Goal: Task Accomplishment & Management: Manage account settings

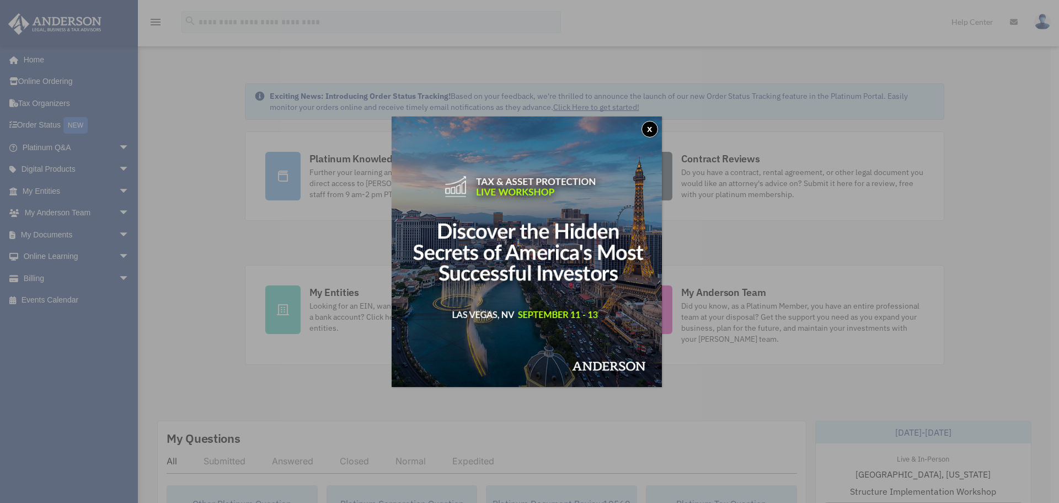
click at [654, 128] on button "x" at bounding box center [650, 129] width 17 height 17
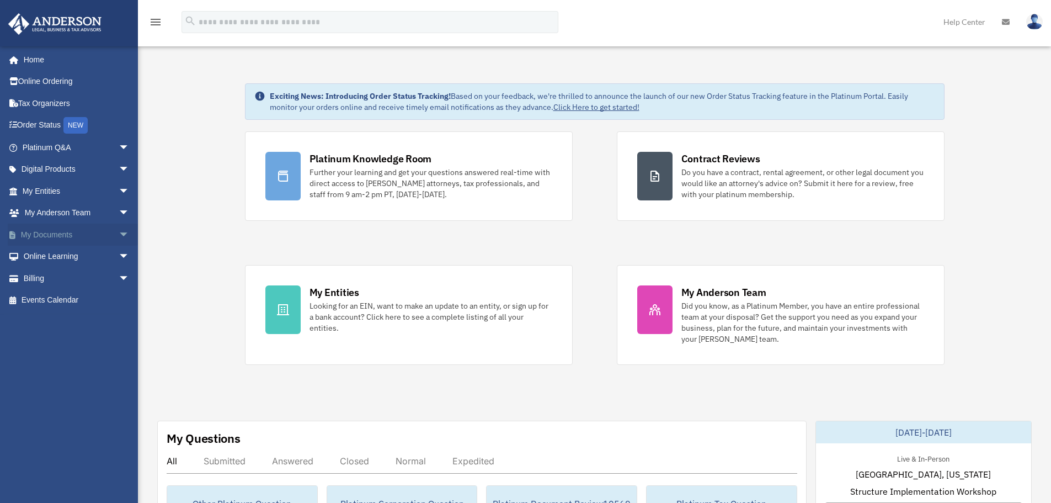
click at [102, 230] on link "My Documents arrow_drop_down" at bounding box center [77, 234] width 139 height 22
click at [119, 235] on span "arrow_drop_down" at bounding box center [130, 234] width 22 height 23
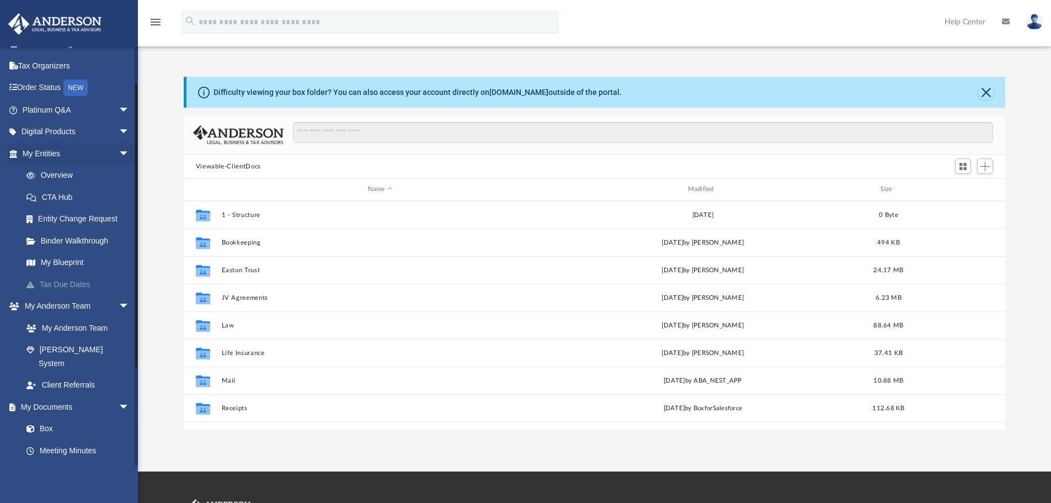
scroll to position [55, 0]
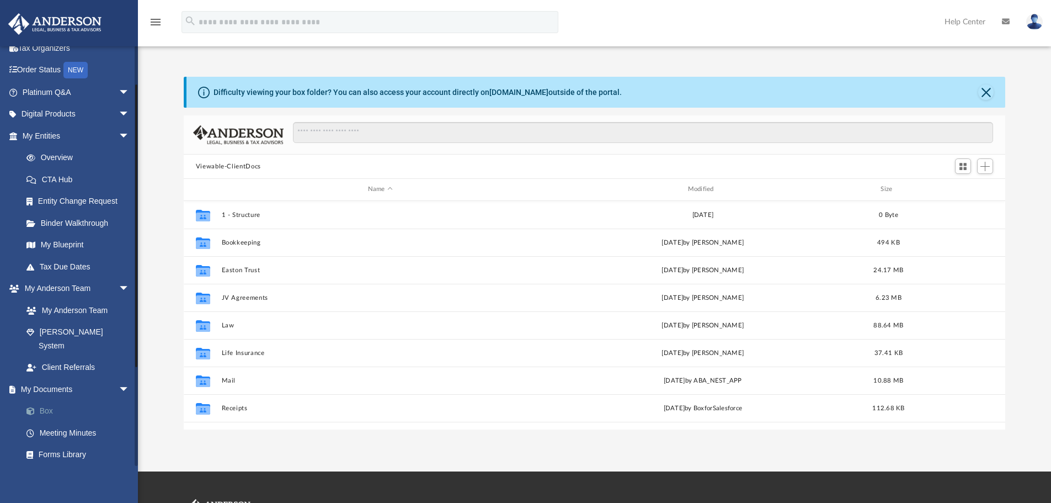
click at [50, 400] on link "Box" at bounding box center [80, 411] width 131 height 22
click at [49, 400] on link "Box" at bounding box center [80, 411] width 131 height 22
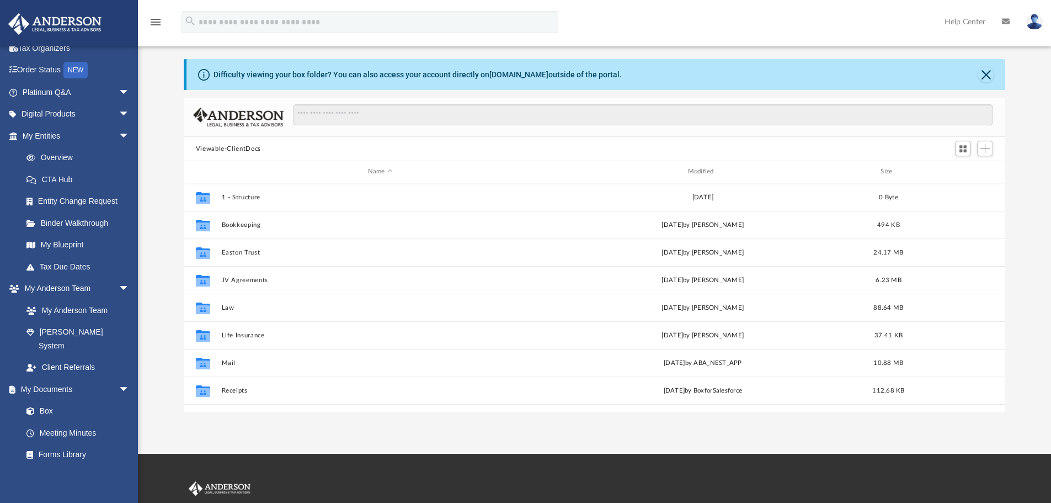
scroll to position [0, 0]
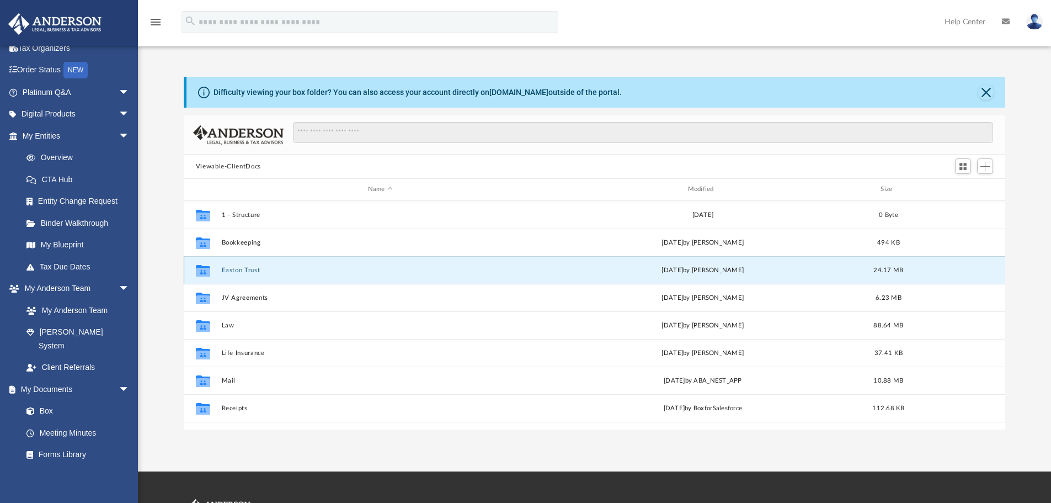
click at [239, 270] on button "Easton Trust" at bounding box center [380, 270] width 318 height 7
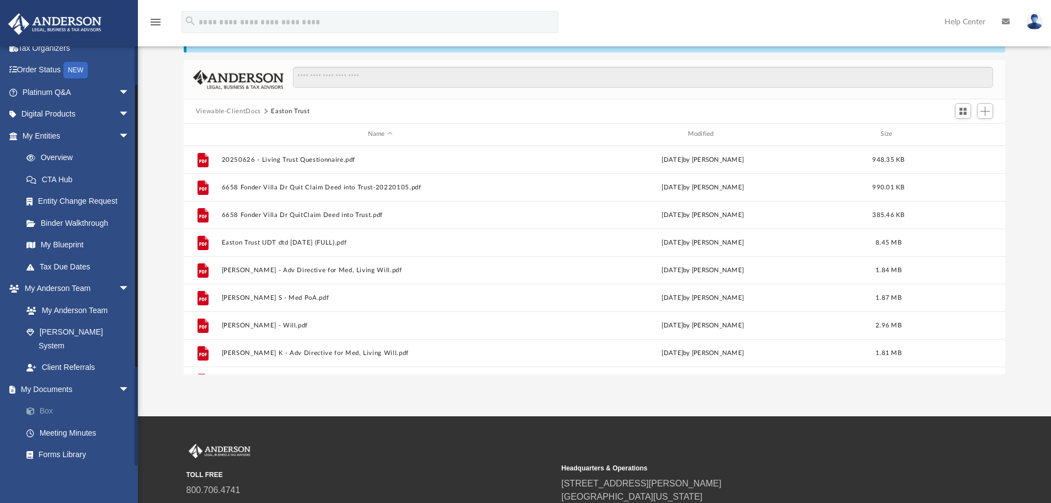
click at [49, 400] on link "Box" at bounding box center [80, 411] width 131 height 22
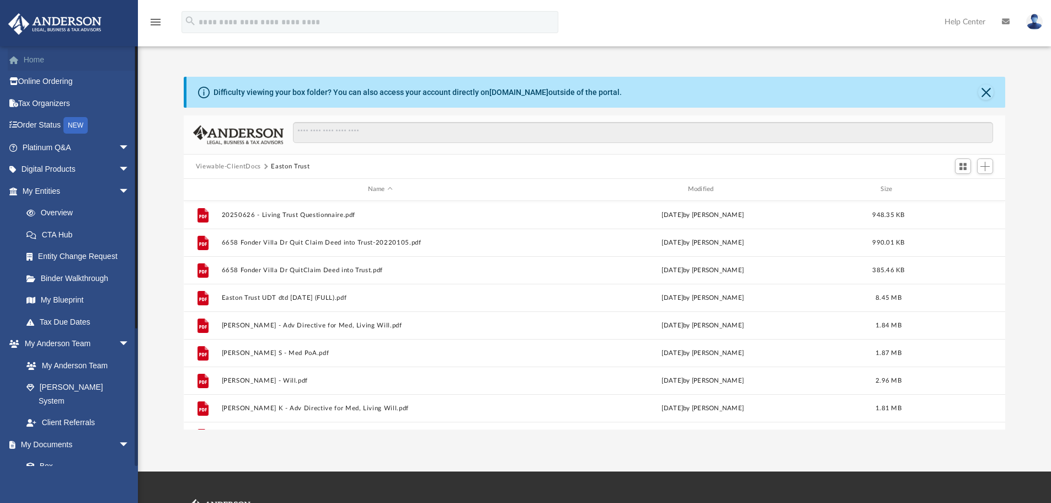
click at [31, 61] on link "Home" at bounding box center [77, 60] width 139 height 22
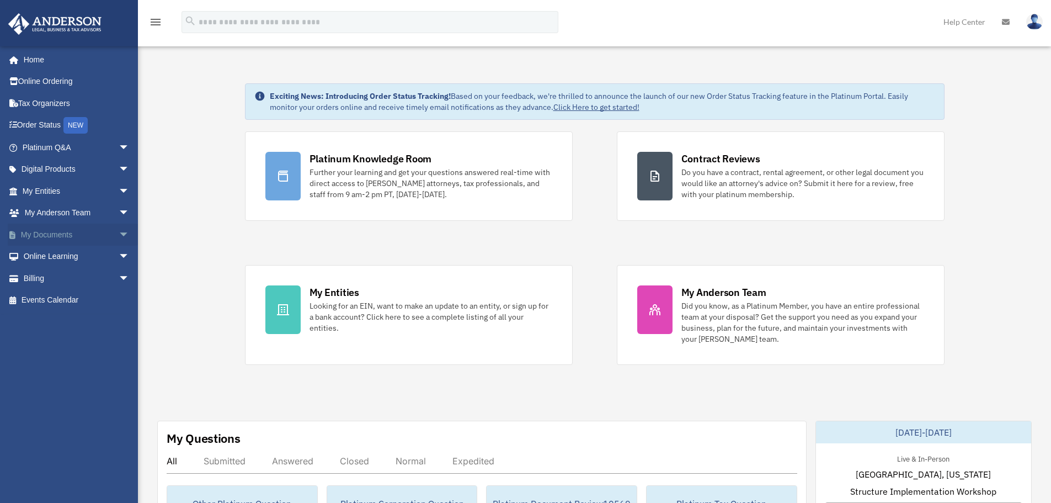
click at [119, 233] on span "arrow_drop_down" at bounding box center [130, 234] width 22 height 23
click at [44, 255] on link "Box" at bounding box center [80, 257] width 131 height 22
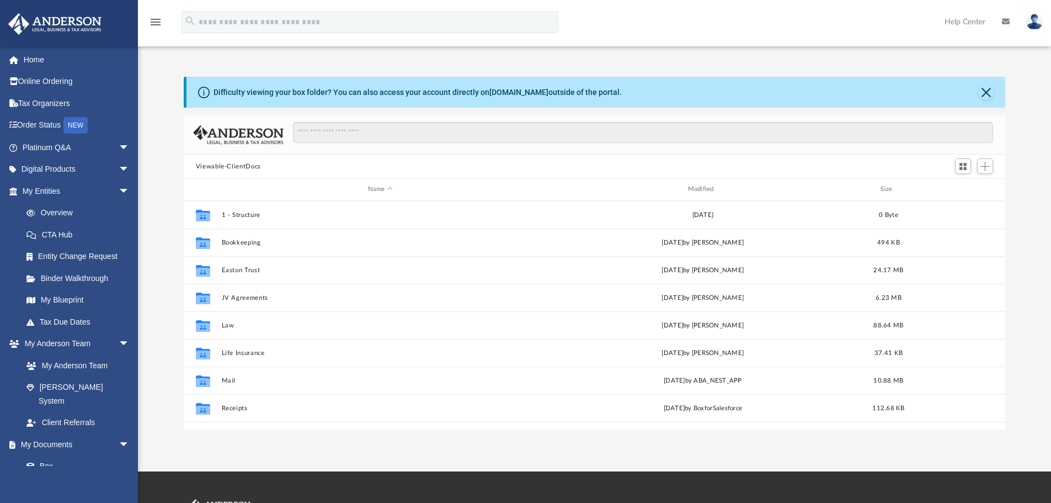
scroll to position [243, 813]
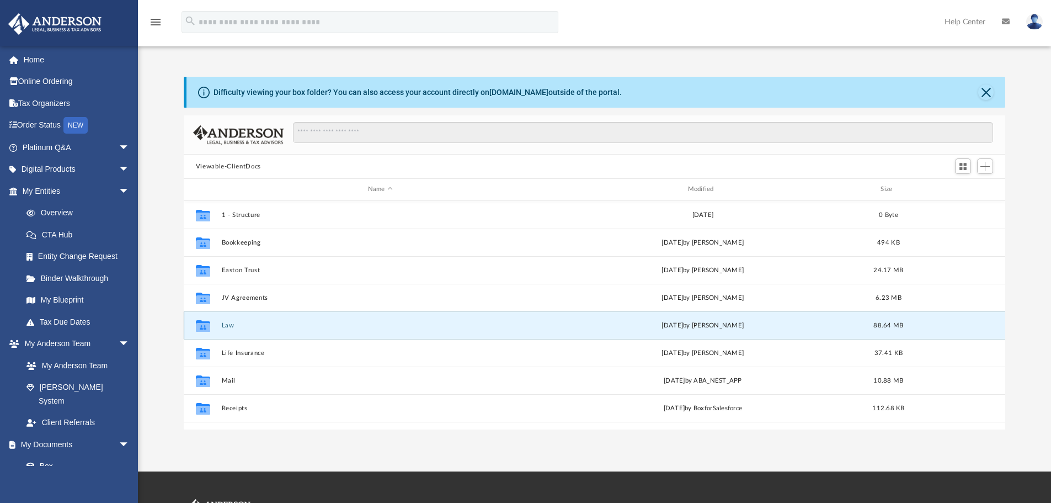
click at [226, 324] on button "Law" at bounding box center [380, 325] width 318 height 7
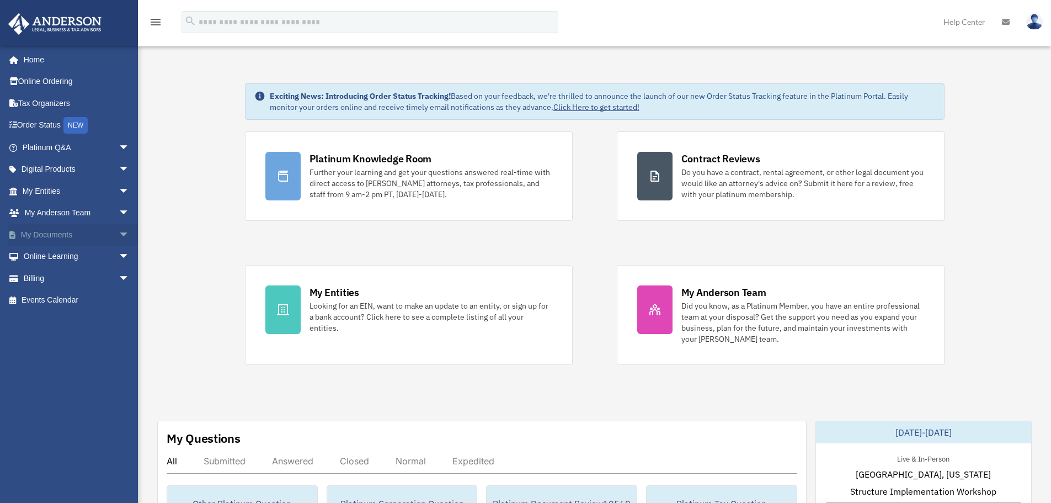
click at [119, 234] on span "arrow_drop_down" at bounding box center [130, 234] width 22 height 23
click at [45, 255] on link "Box" at bounding box center [80, 257] width 131 height 22
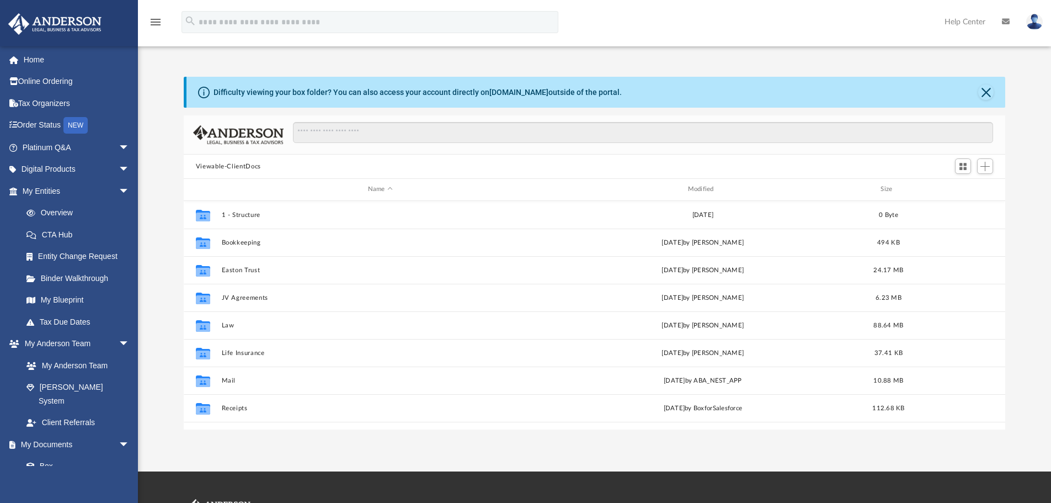
scroll to position [243, 813]
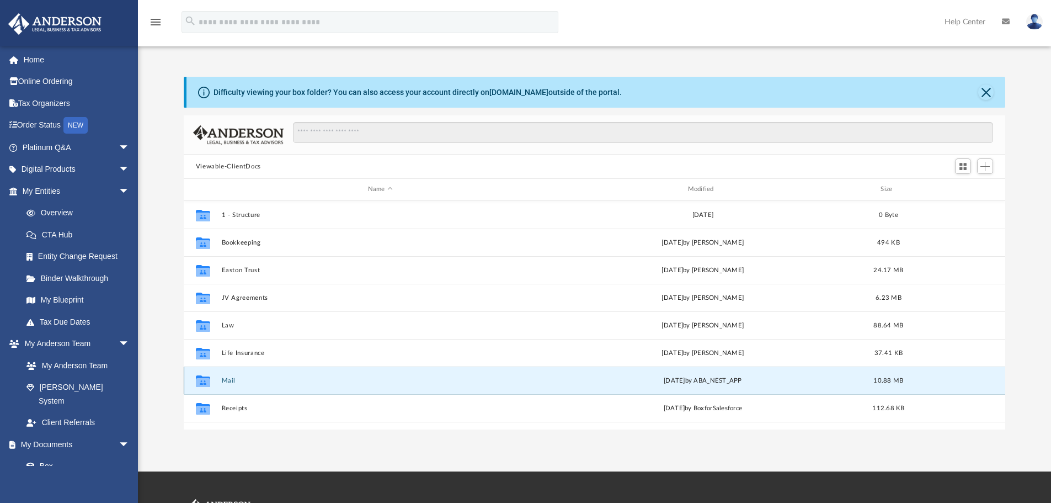
click at [226, 379] on button "Mail" at bounding box center [380, 380] width 318 height 7
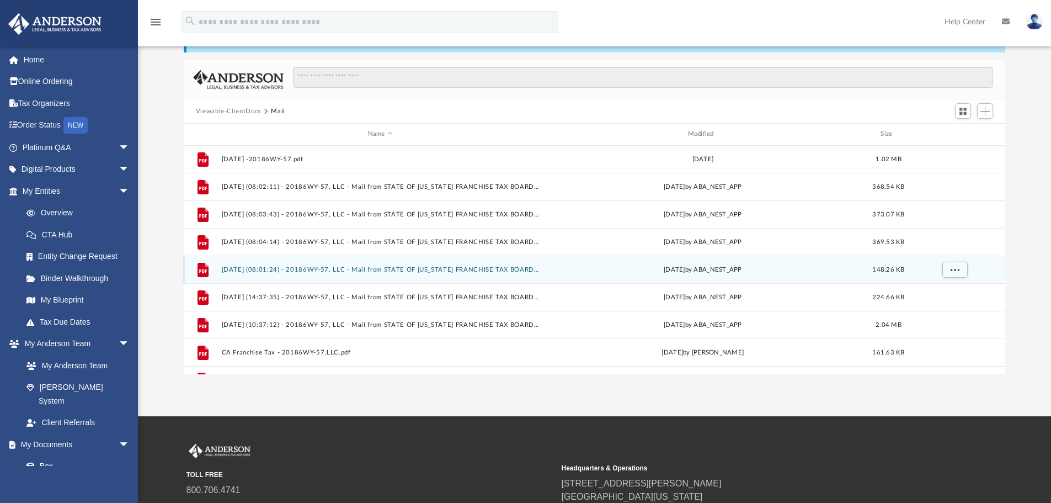
scroll to position [103, 0]
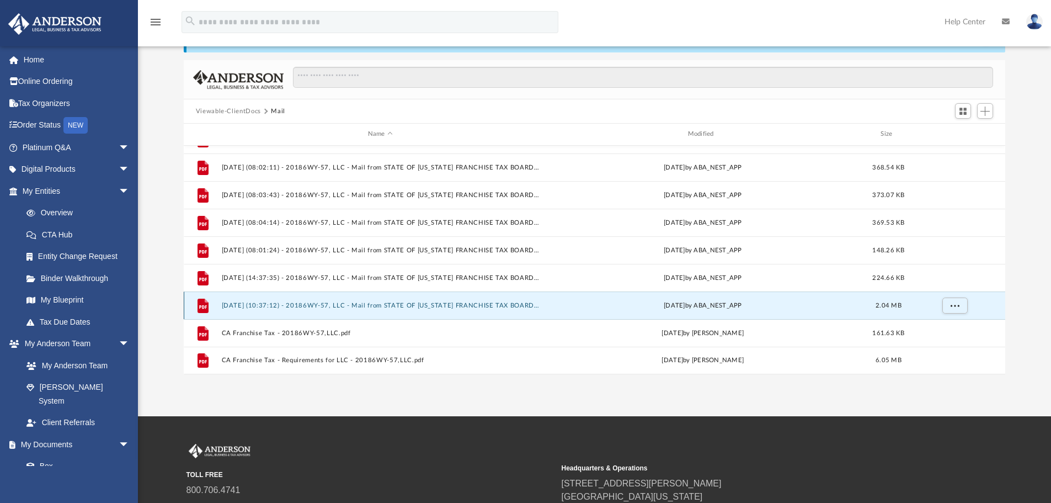
click at [451, 305] on button "[DATE] (10:37:12) - 20186WY-57, LLC - Mail from STATE OF [US_STATE] FRANCHISE T…" at bounding box center [380, 305] width 318 height 7
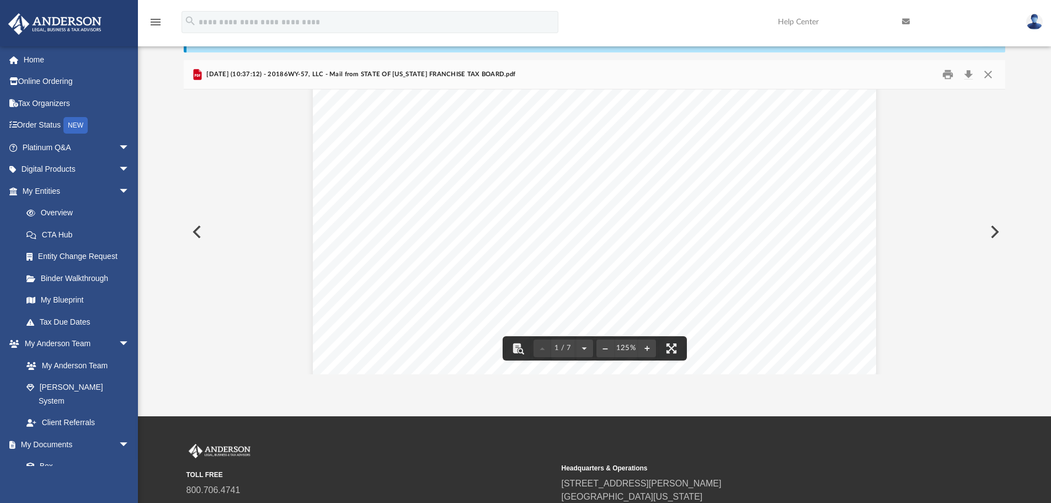
scroll to position [0, 0]
click at [988, 74] on button "Close" at bounding box center [988, 74] width 20 height 17
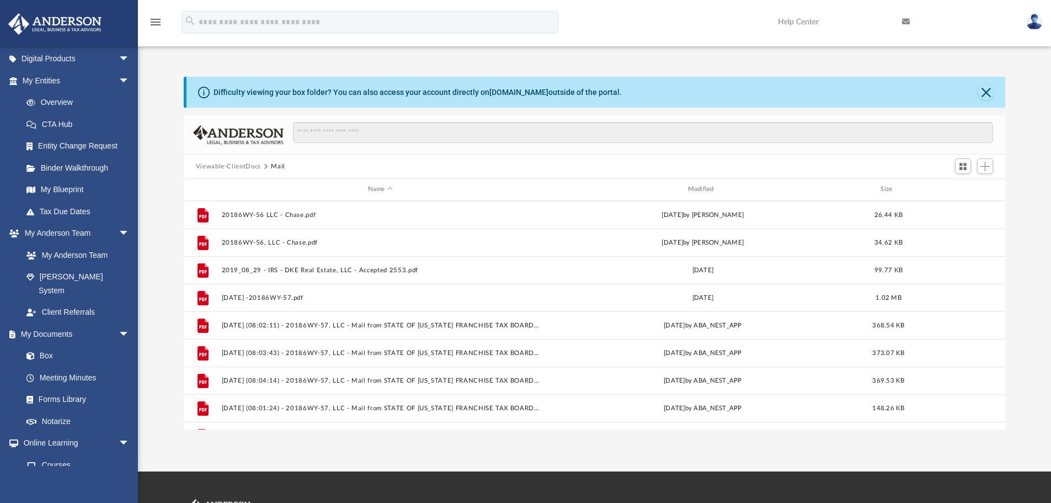
click at [239, 167] on button "Viewable-ClientDocs" at bounding box center [228, 167] width 65 height 10
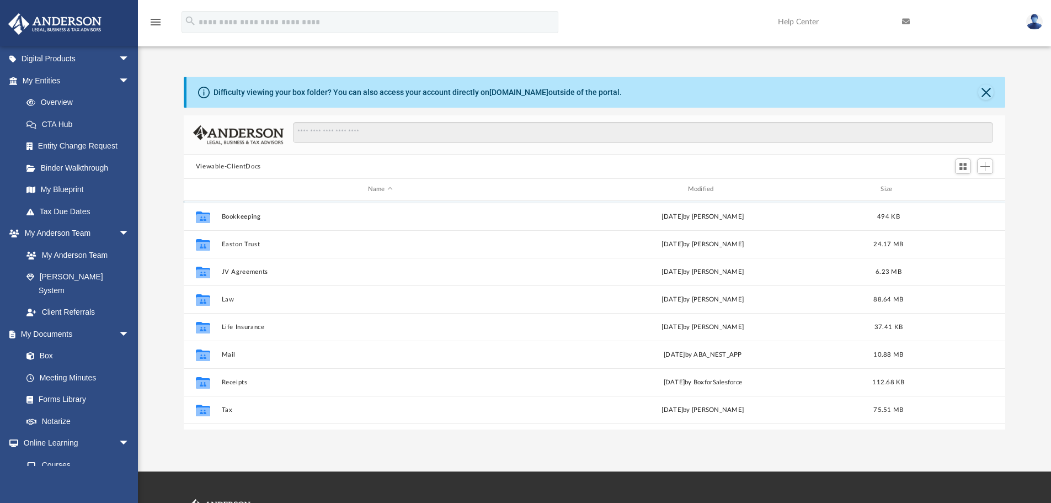
scroll to position [47, 0]
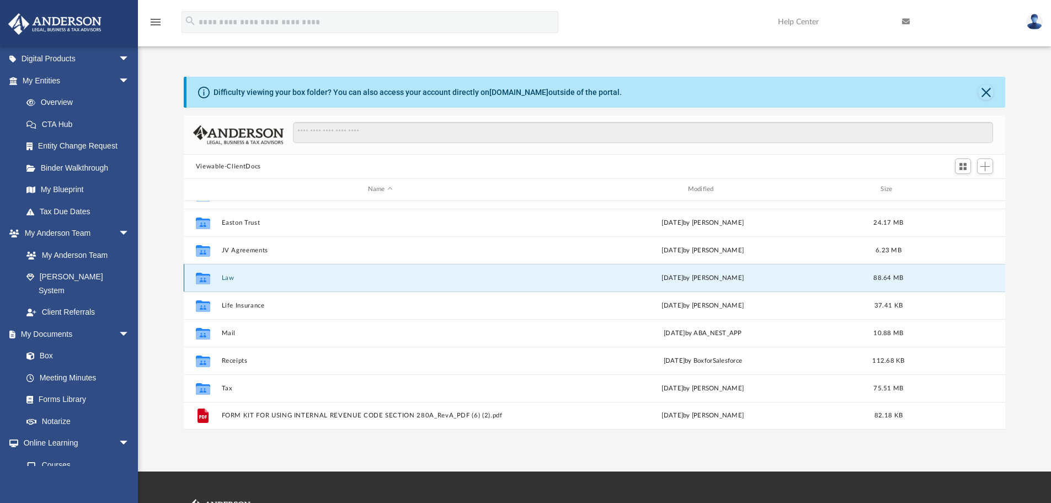
click at [226, 276] on button "Law" at bounding box center [380, 277] width 318 height 7
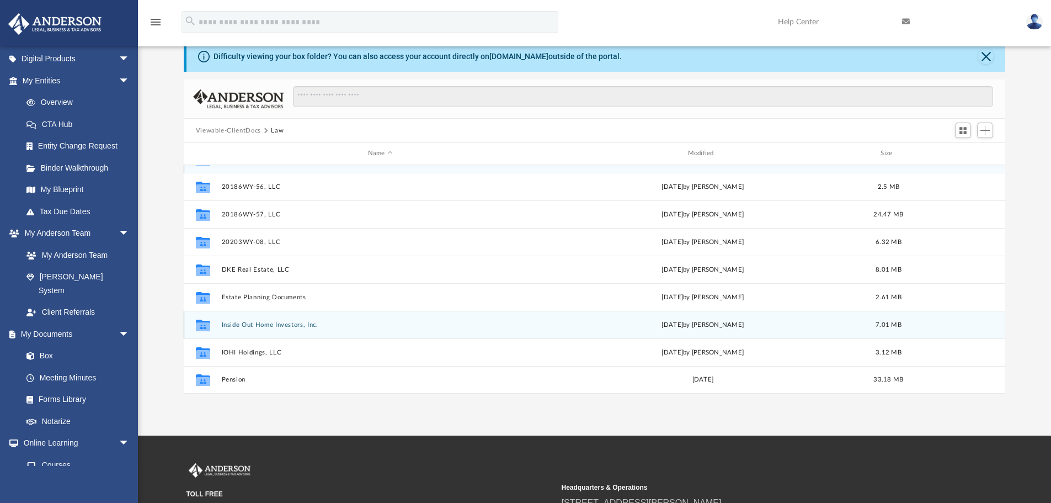
scroll to position [55, 0]
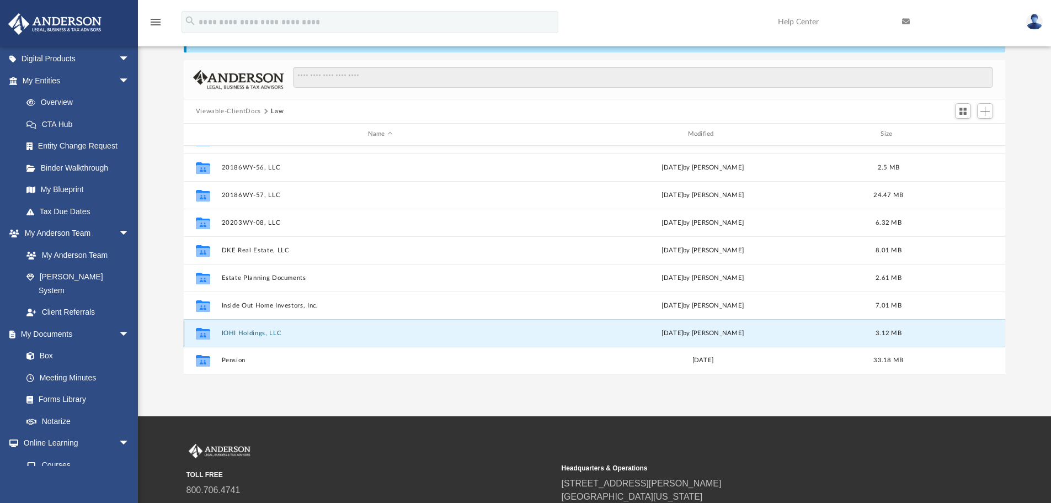
click at [269, 333] on button "IOHI Holdings, LLC" at bounding box center [380, 332] width 318 height 7
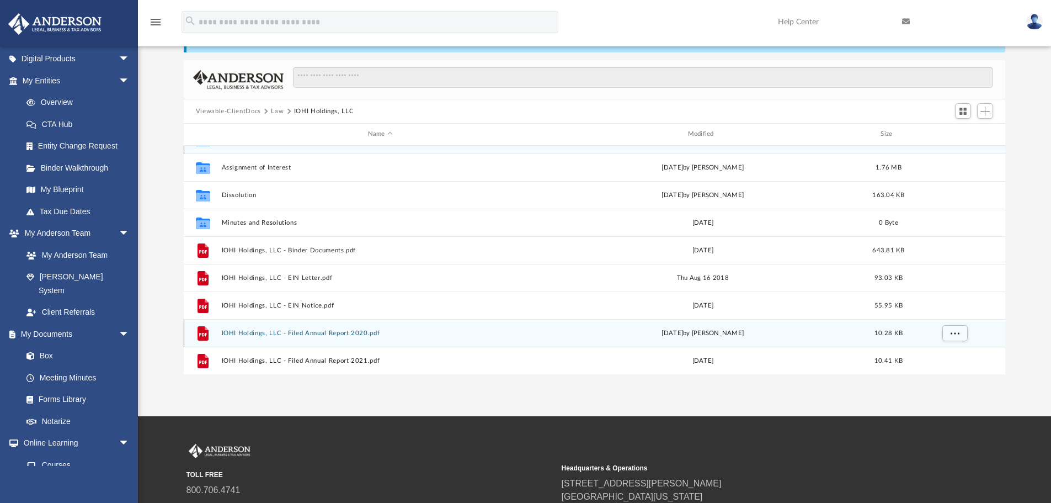
scroll to position [0, 0]
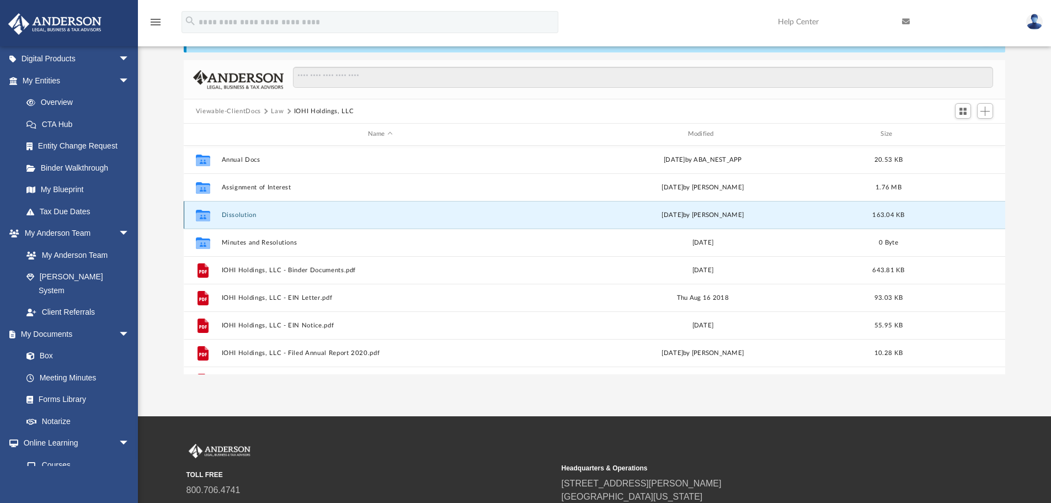
click at [236, 214] on button "Dissolution" at bounding box center [380, 214] width 318 height 7
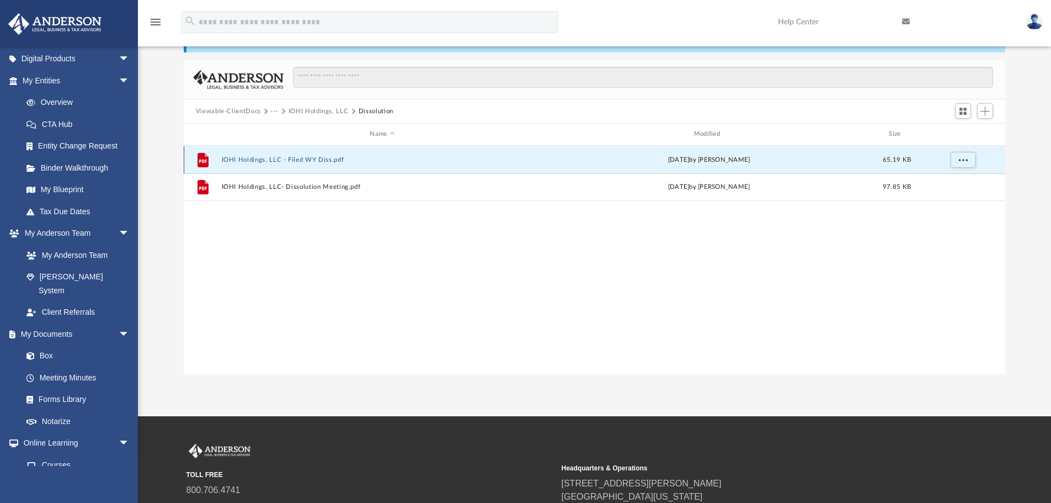
click at [316, 161] on button "IOHI Holdings, LLC - Filed WY Diss.pdf" at bounding box center [382, 159] width 322 height 7
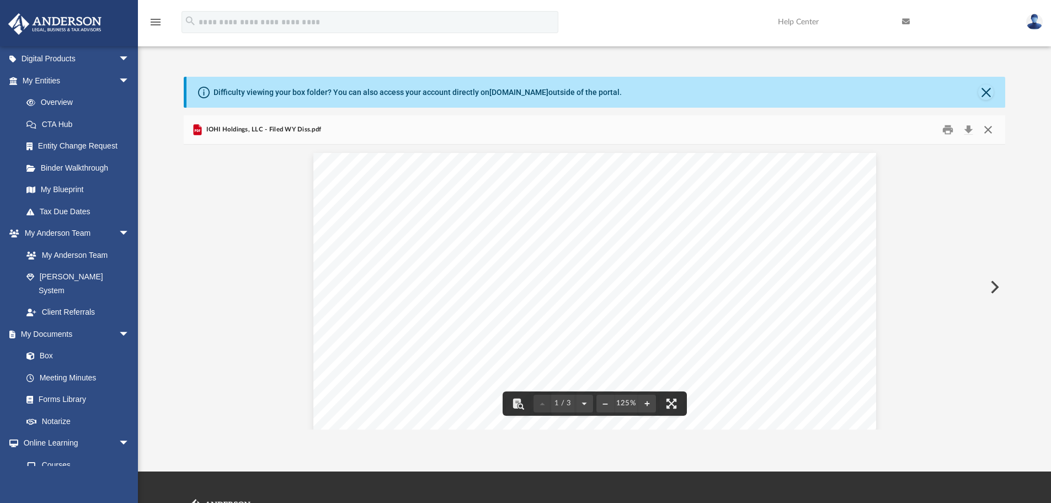
click at [988, 131] on button "Close" at bounding box center [988, 129] width 20 height 17
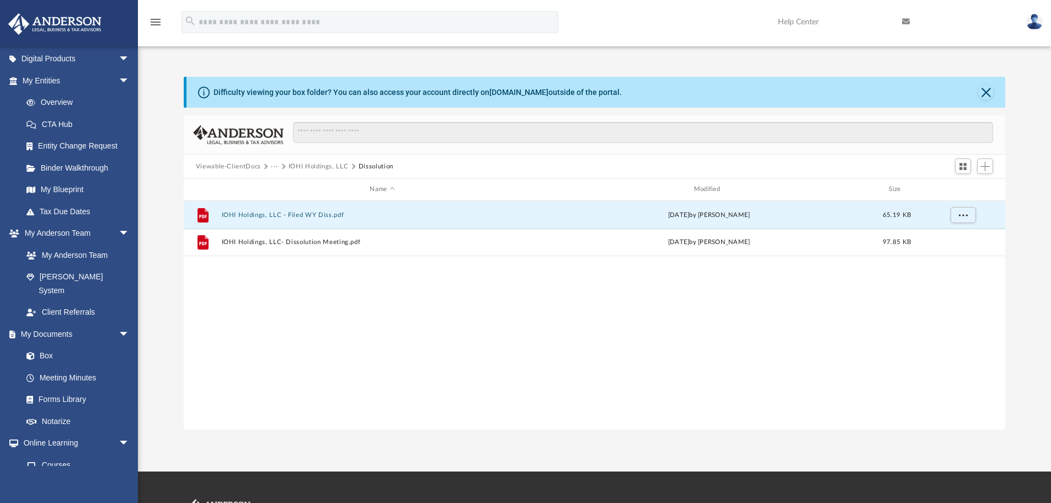
click at [239, 167] on button "Viewable-ClientDocs" at bounding box center [228, 167] width 65 height 10
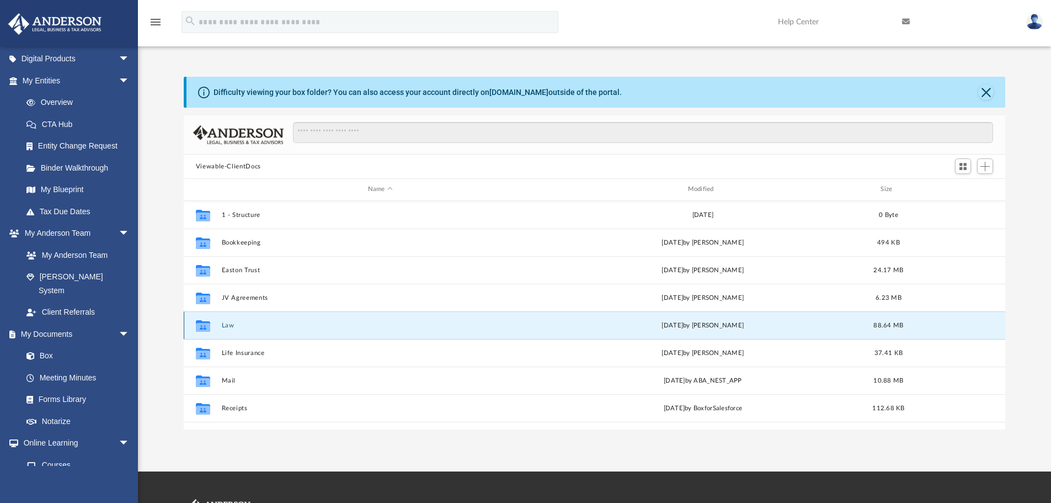
click at [224, 323] on button "Law" at bounding box center [380, 325] width 318 height 7
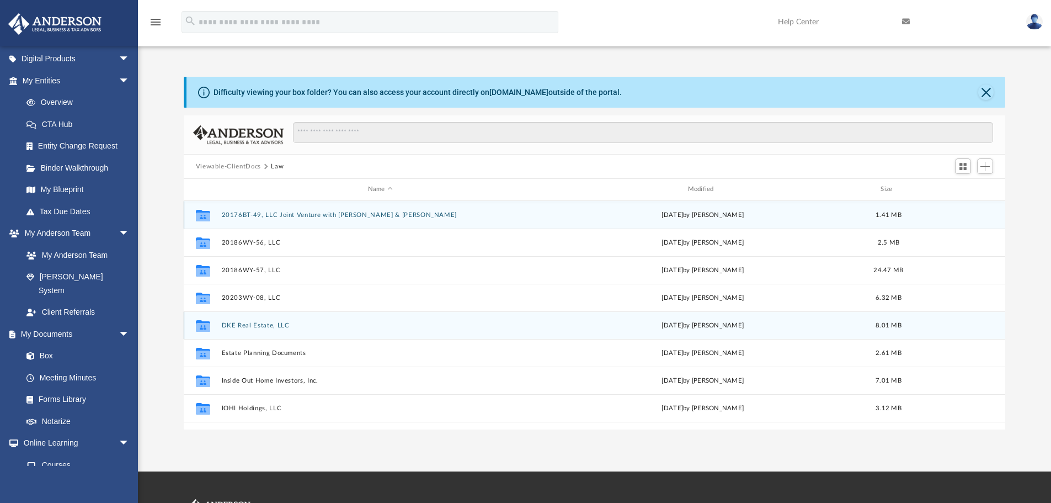
scroll to position [20, 0]
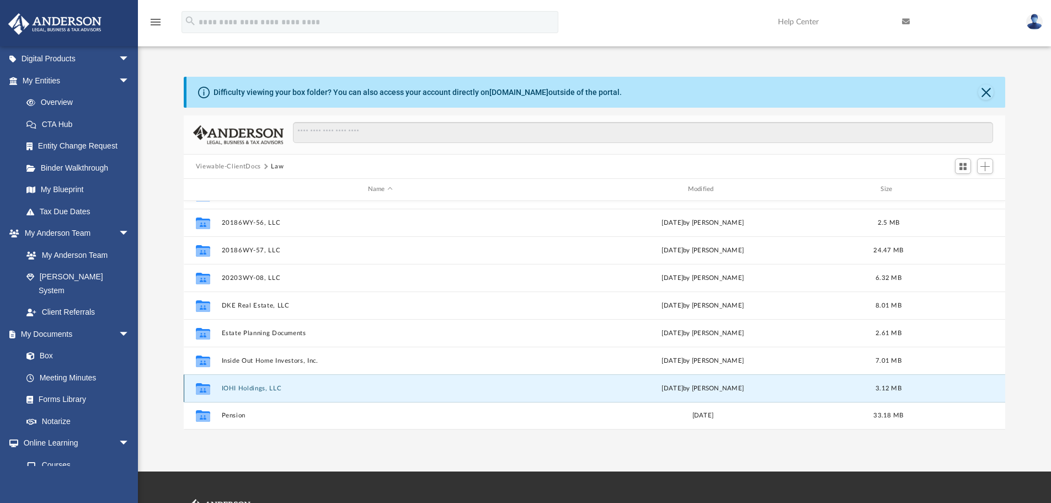
click at [246, 386] on button "IOHI Holdings, LLC" at bounding box center [380, 388] width 318 height 7
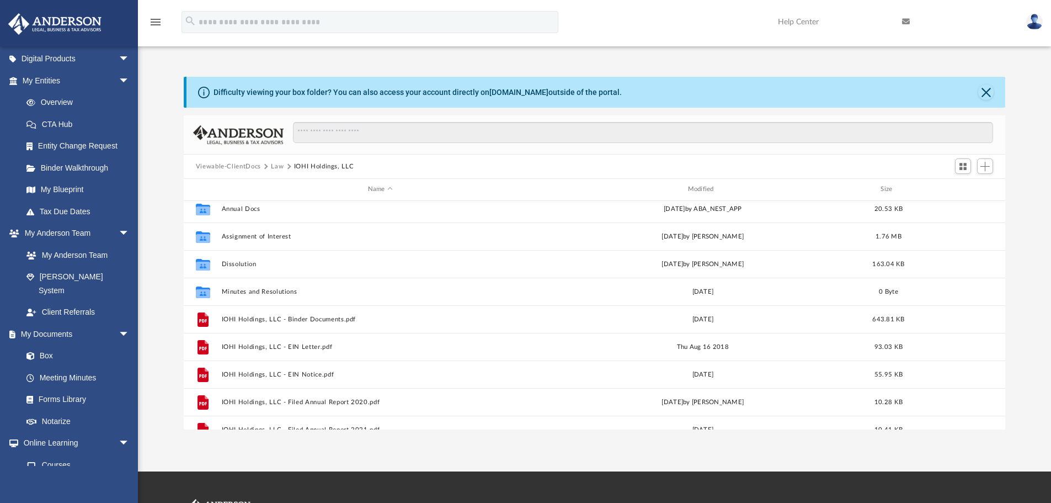
scroll to position [0, 0]
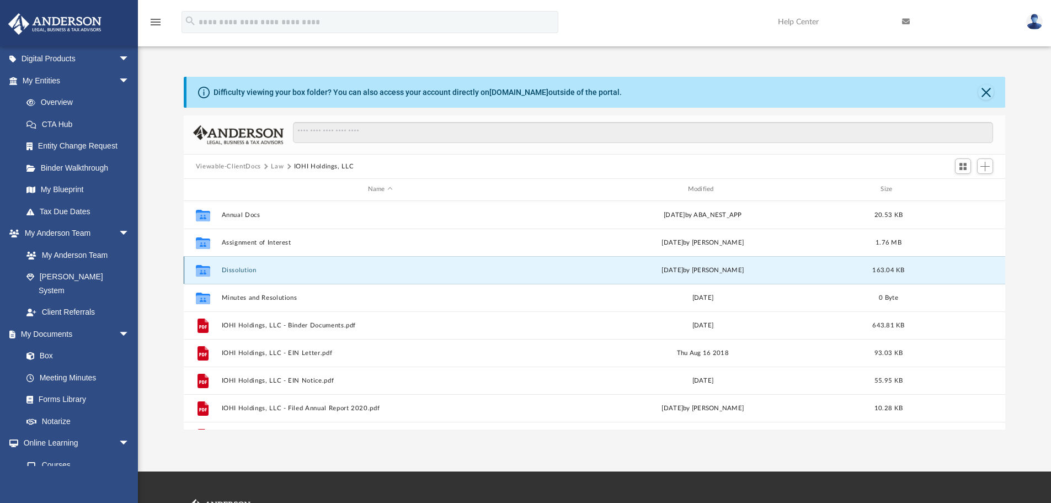
click at [242, 271] on button "Dissolution" at bounding box center [380, 270] width 318 height 7
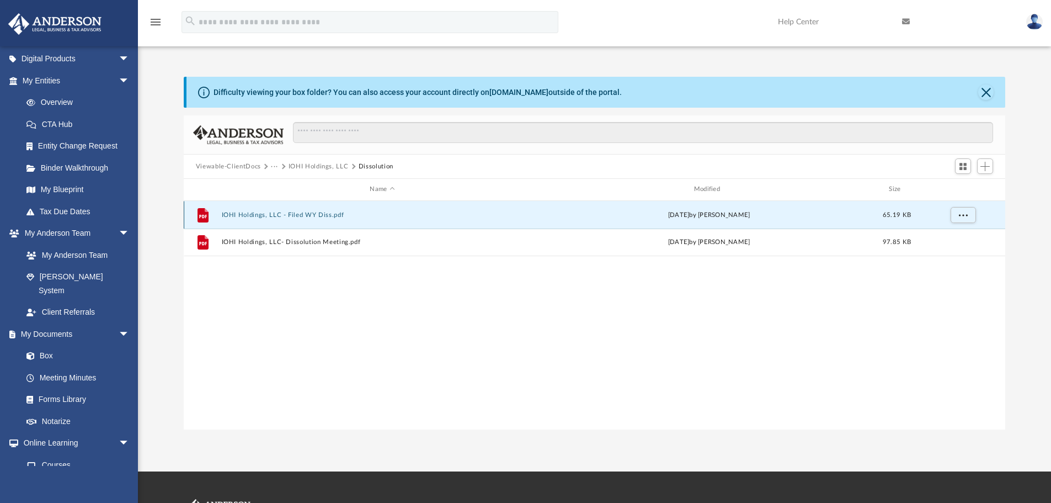
click at [306, 216] on button "IOHI Holdings, LLC - Filed WY Diss.pdf" at bounding box center [382, 214] width 322 height 7
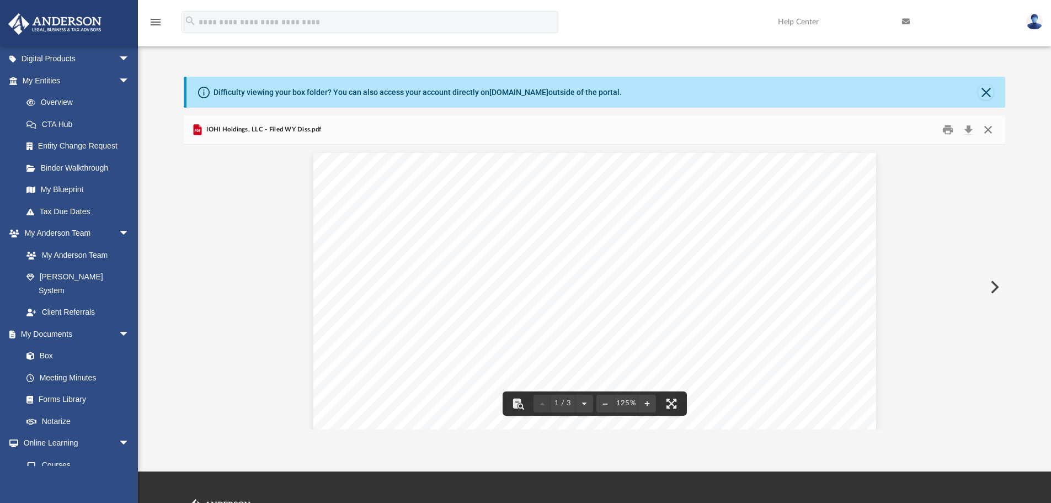
click at [984, 130] on button "Close" at bounding box center [988, 129] width 20 height 17
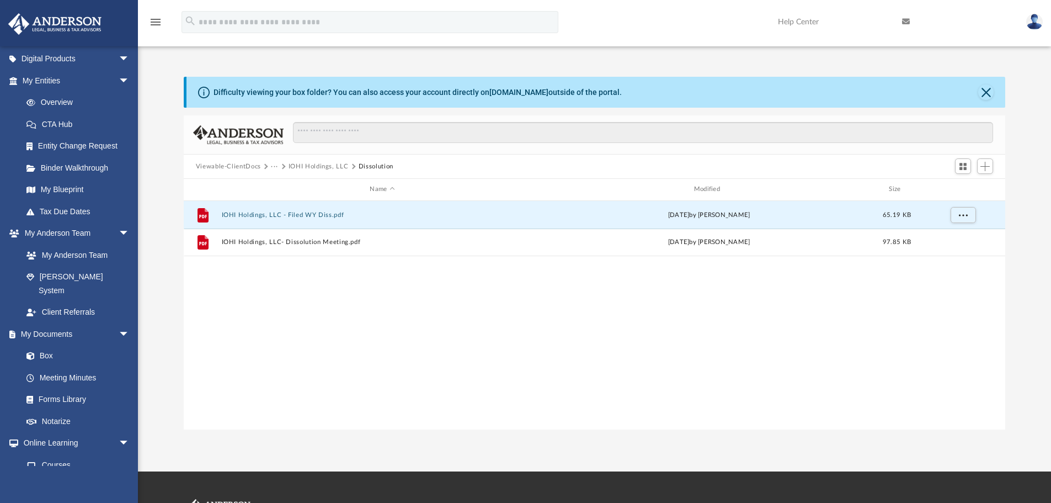
click at [310, 166] on button "IOHI Holdings, LLC" at bounding box center [319, 167] width 60 height 10
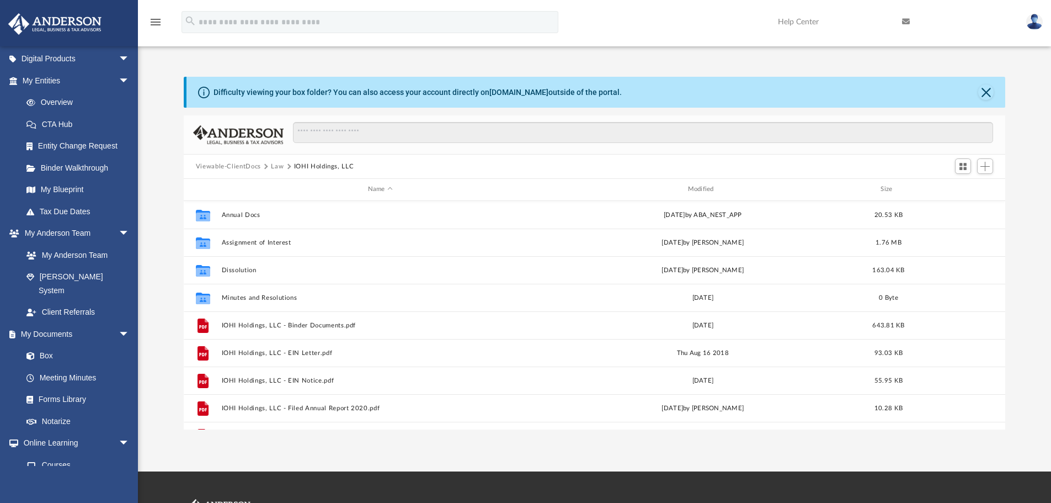
click at [237, 166] on button "Viewable-ClientDocs" at bounding box center [228, 167] width 65 height 10
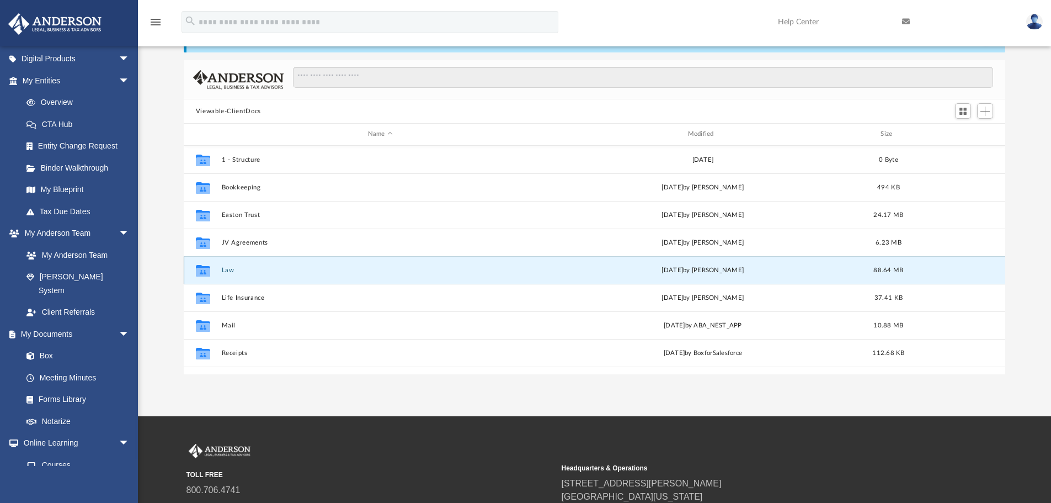
click at [227, 270] on button "Law" at bounding box center [380, 270] width 318 height 7
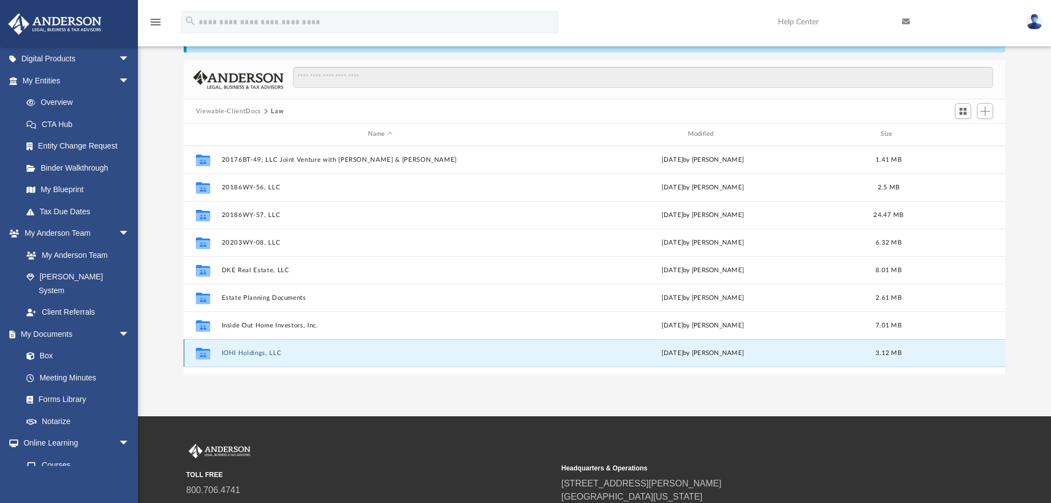
click at [255, 351] on button "IOHI Holdings, LLC" at bounding box center [380, 352] width 318 height 7
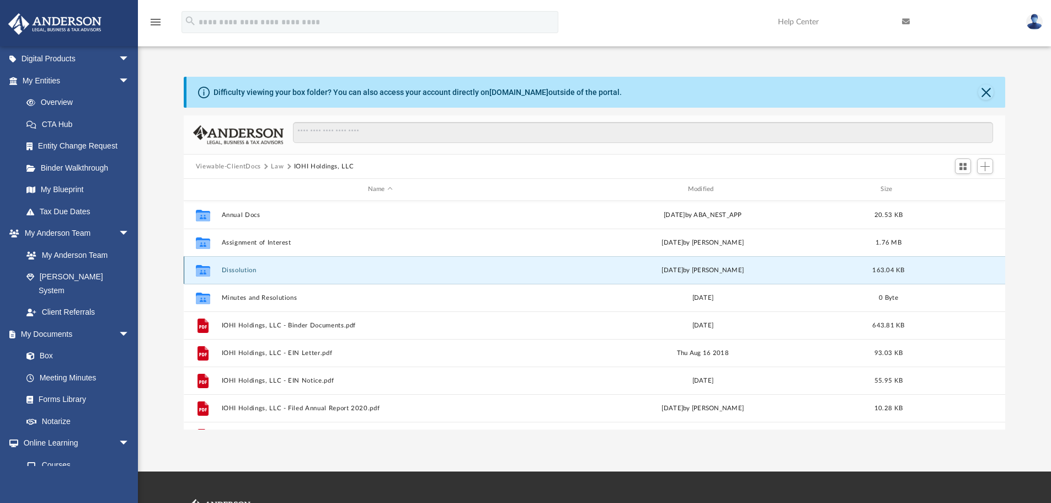
click at [232, 270] on button "Dissolution" at bounding box center [380, 270] width 318 height 7
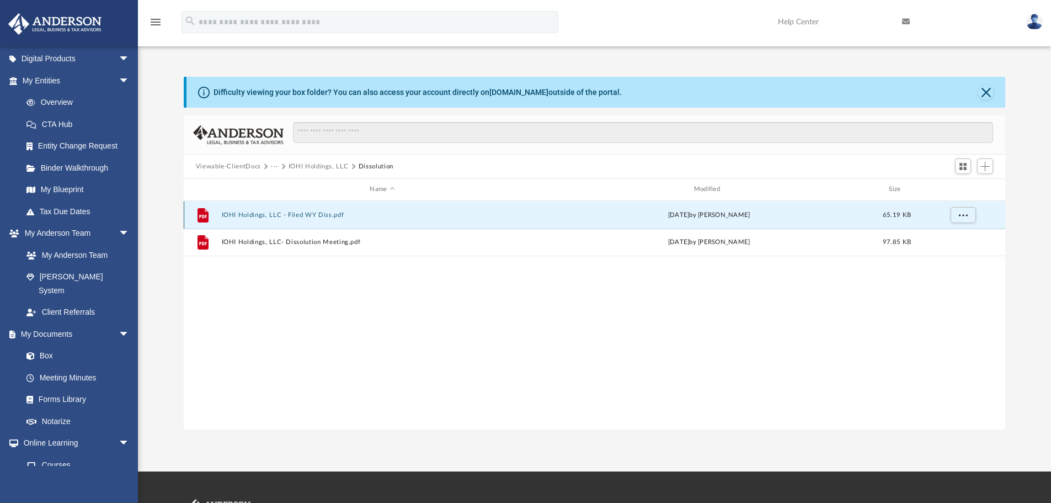
click at [302, 215] on button "IOHI Holdings, LLC - Filed WY Diss.pdf" at bounding box center [382, 214] width 322 height 7
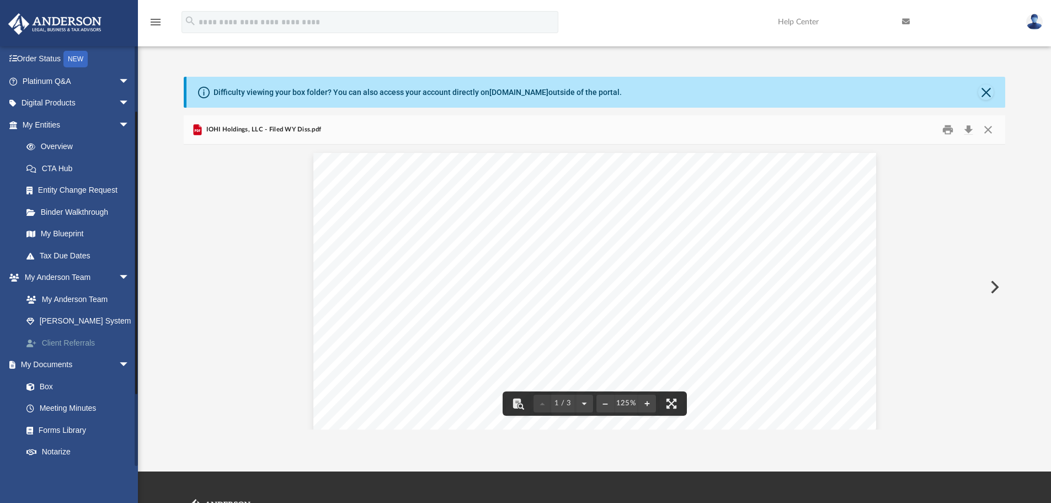
scroll to position [110, 0]
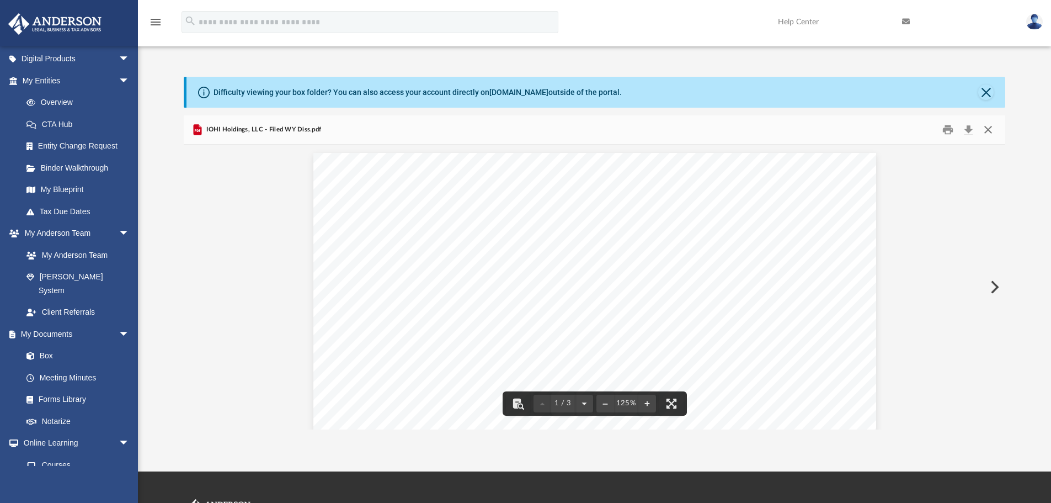
click at [988, 130] on button "Close" at bounding box center [988, 129] width 20 height 17
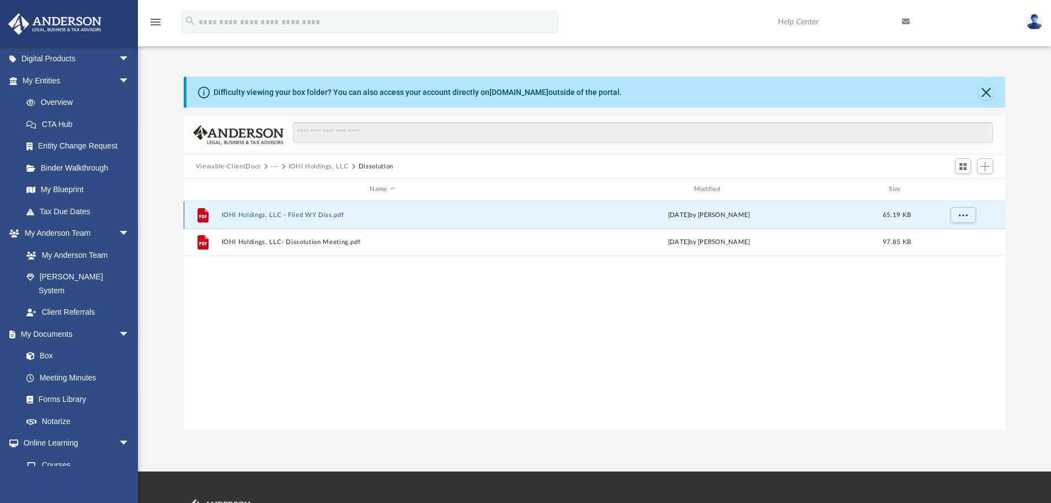
click at [319, 214] on button "IOHI Holdings, LLC - Filed WY Diss.pdf" at bounding box center [382, 214] width 322 height 7
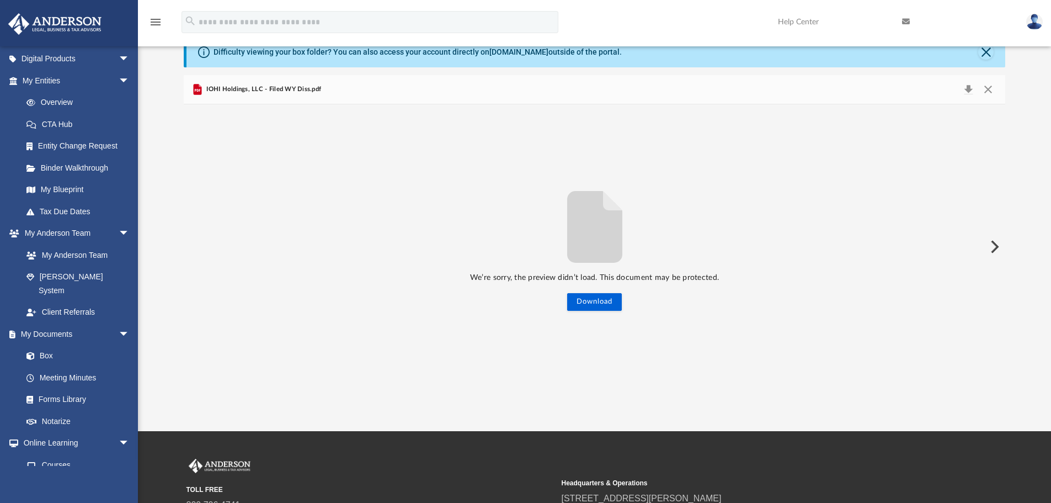
scroll to position [0, 0]
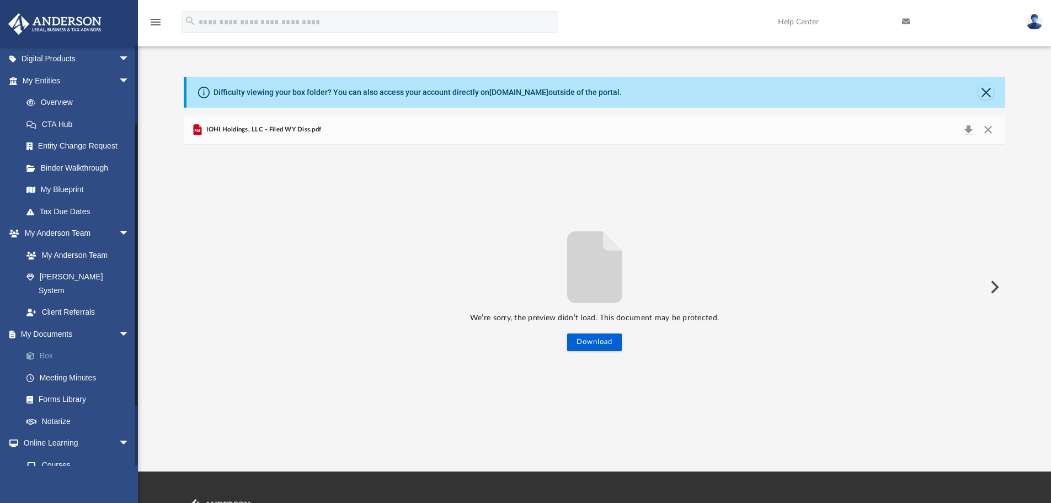
click at [44, 347] on link "Box" at bounding box center [80, 356] width 131 height 22
click at [42, 345] on link "Box" at bounding box center [80, 356] width 131 height 22
click at [43, 347] on link "Box" at bounding box center [80, 356] width 131 height 22
click at [45, 345] on link "Box" at bounding box center [80, 356] width 131 height 22
click at [988, 129] on button "Close" at bounding box center [988, 129] width 20 height 15
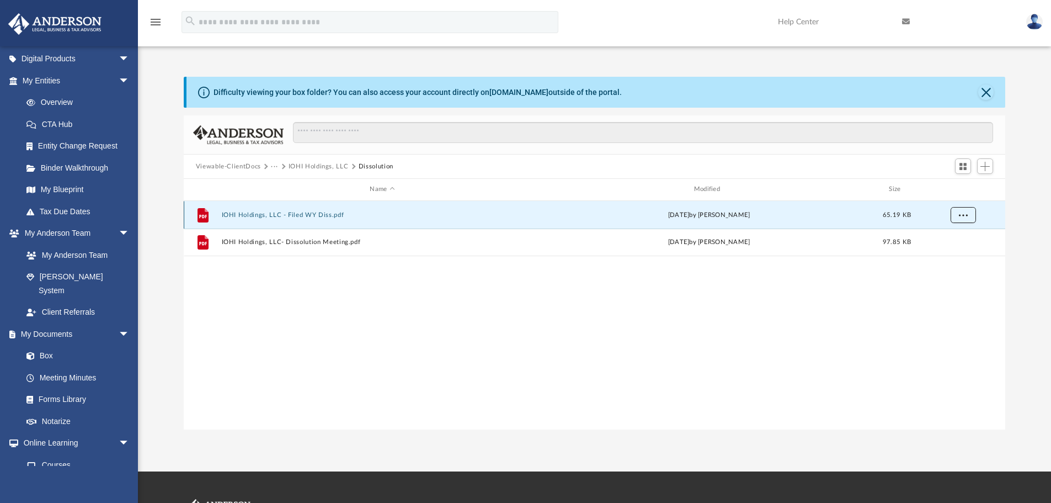
click at [968, 219] on button "More options" at bounding box center [962, 214] width 25 height 17
click at [955, 237] on li "Preview" at bounding box center [953, 238] width 32 height 12
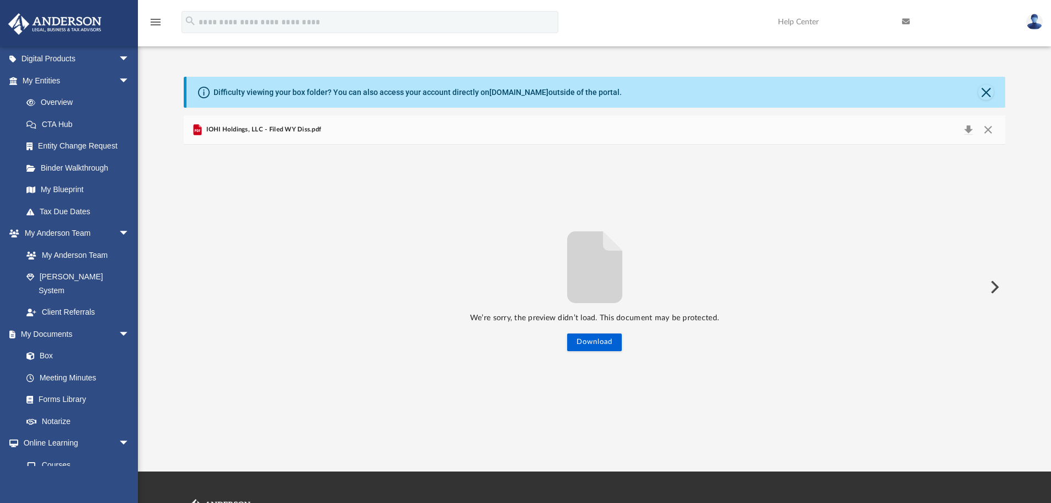
drag, startPoint x: 916, startPoint y: 290, endPoint x: 885, endPoint y: 294, distance: 31.1
click at [916, 290] on div "We’re sorry, the preview didn’t load. This document may be protected. Download" at bounding box center [595, 287] width 822 height 128
click at [607, 342] on button "Download" at bounding box center [594, 342] width 55 height 18
click at [991, 131] on button "Close" at bounding box center [988, 129] width 20 height 15
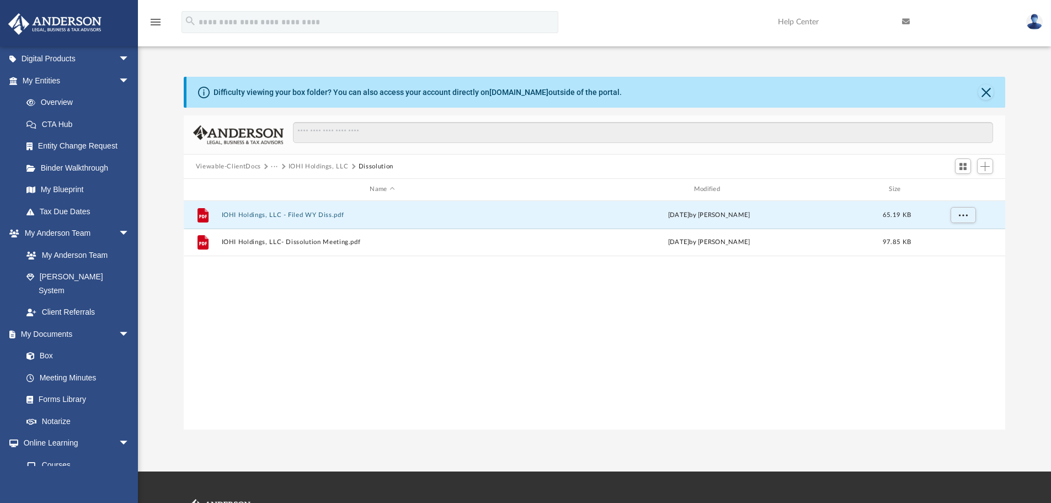
click at [237, 168] on button "Viewable-ClientDocs" at bounding box center [228, 167] width 65 height 10
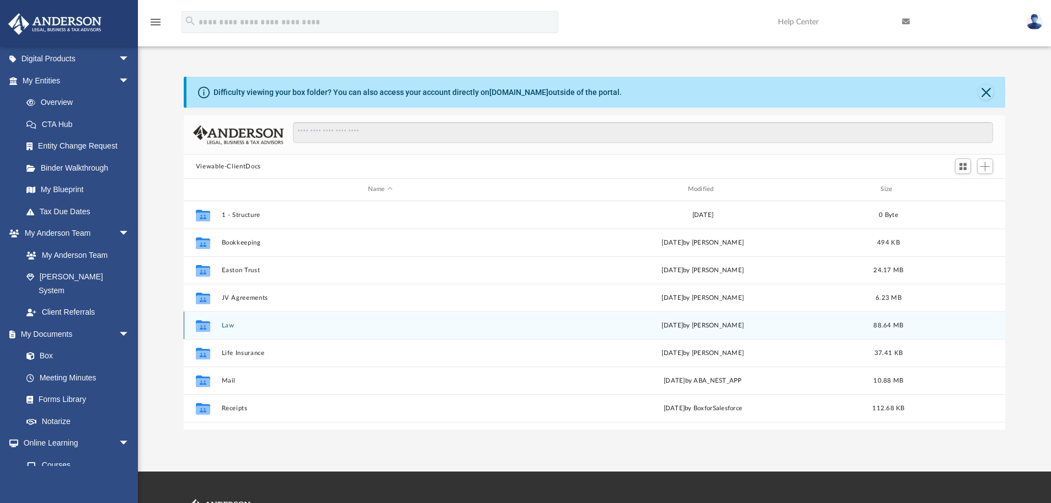
click at [225, 324] on button "Law" at bounding box center [380, 325] width 318 height 7
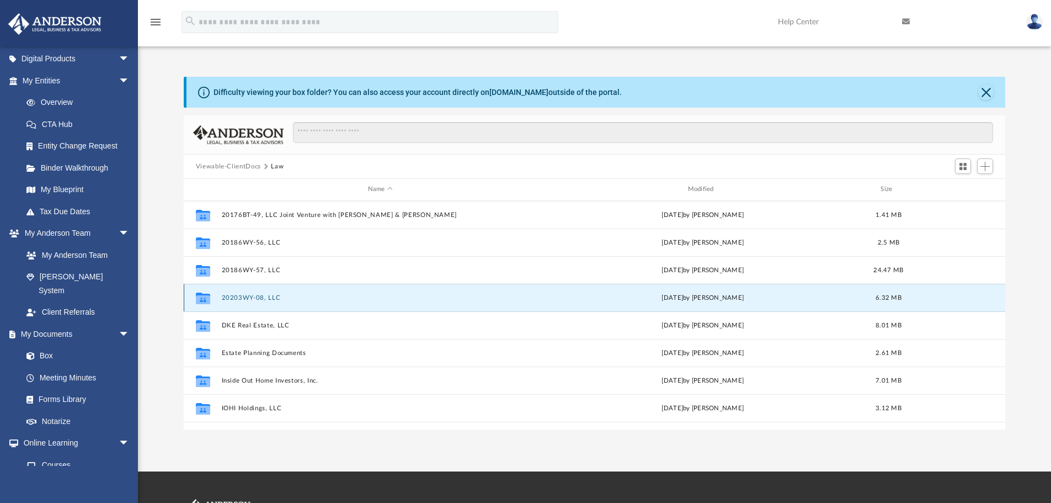
click at [247, 298] on button "20203WY-08, LLC" at bounding box center [380, 297] width 318 height 7
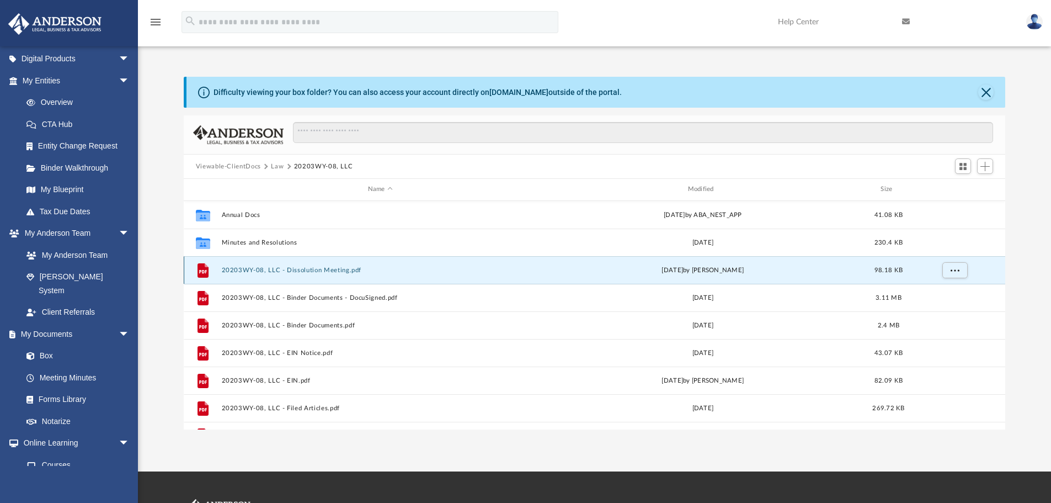
click at [303, 272] on button "20203WY-08, LLC - Dissolution Meeting.pdf" at bounding box center [380, 270] width 318 height 7
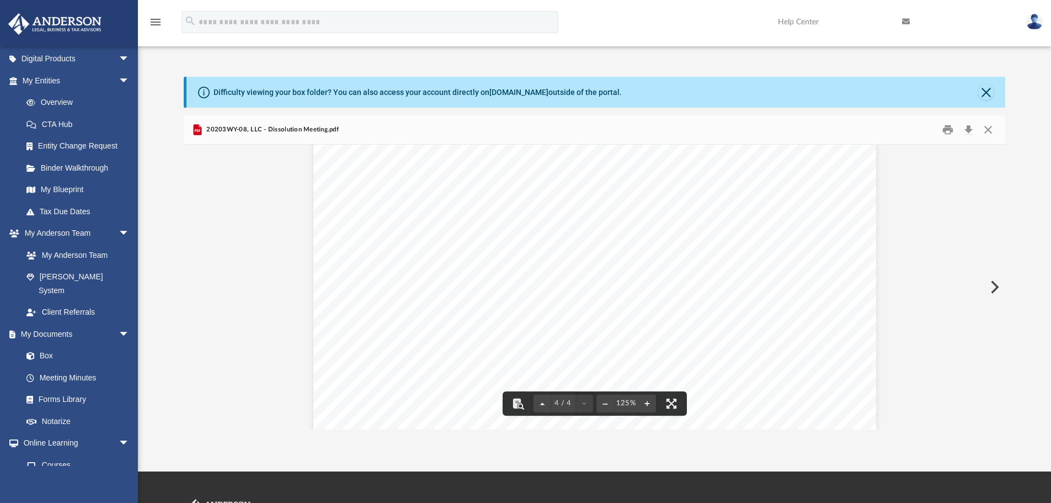
scroll to position [2695, 0]
click at [988, 127] on button "Close" at bounding box center [988, 129] width 20 height 17
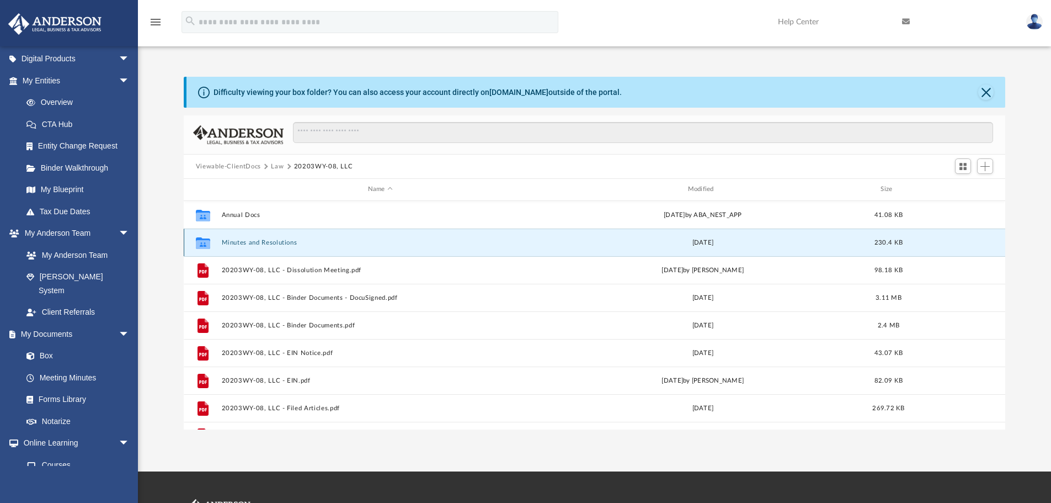
click at [274, 242] on button "Minutes and Resolutions" at bounding box center [380, 242] width 318 height 7
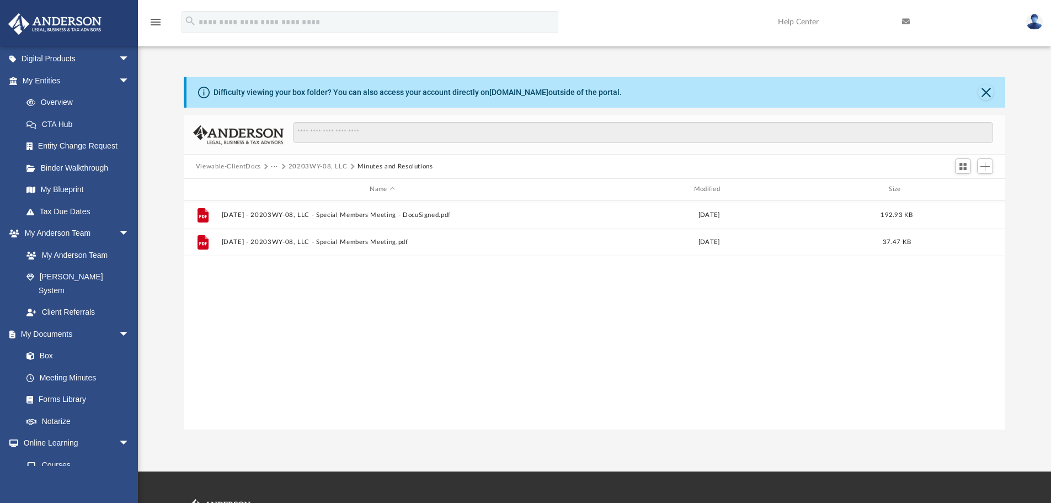
click at [248, 166] on button "Viewable-ClientDocs" at bounding box center [228, 167] width 65 height 10
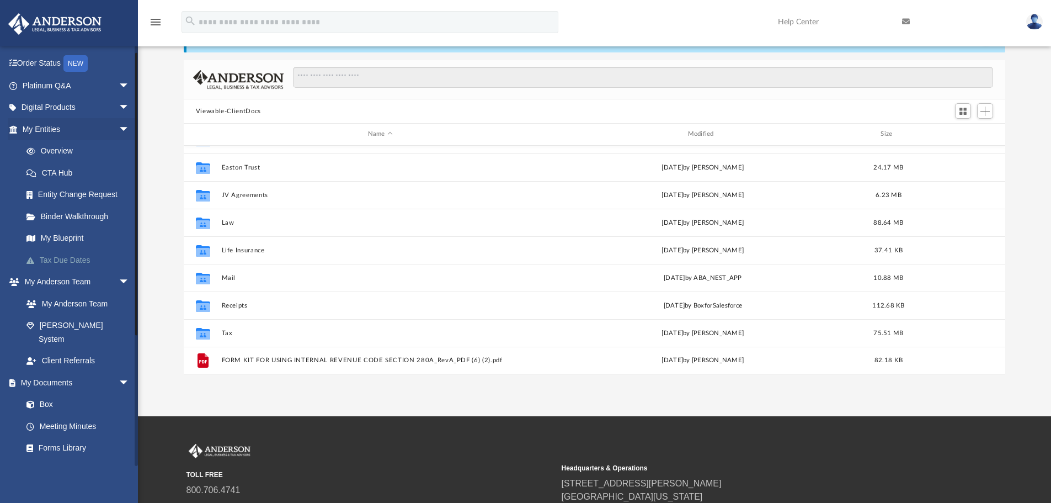
scroll to position [0, 0]
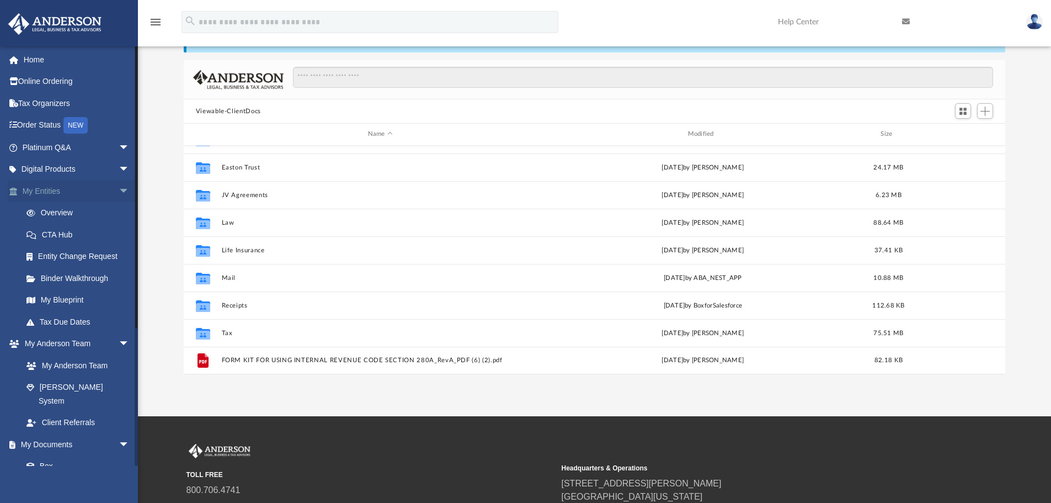
click at [50, 189] on link "My Entities arrow_drop_down" at bounding box center [77, 191] width 139 height 22
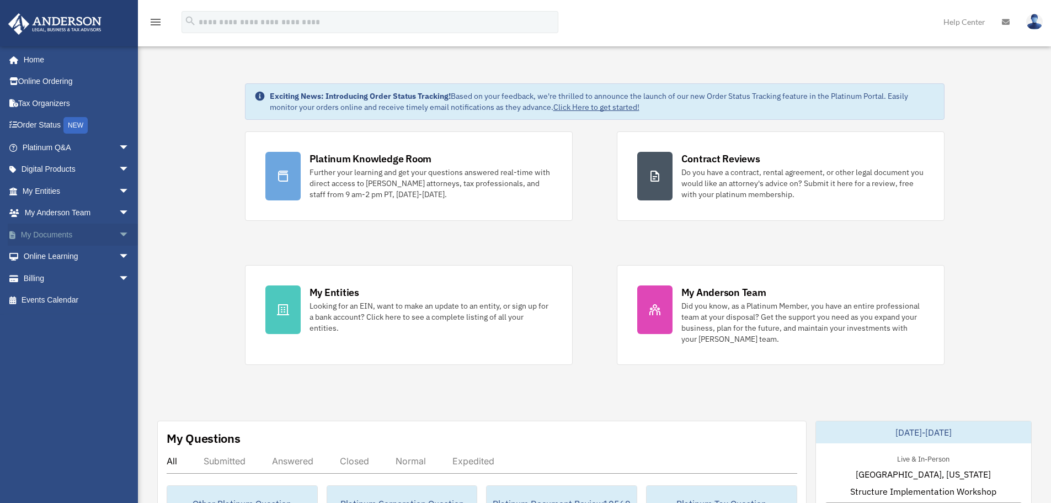
click at [119, 236] on span "arrow_drop_down" at bounding box center [130, 234] width 22 height 23
click at [45, 254] on link "Box" at bounding box center [80, 257] width 131 height 22
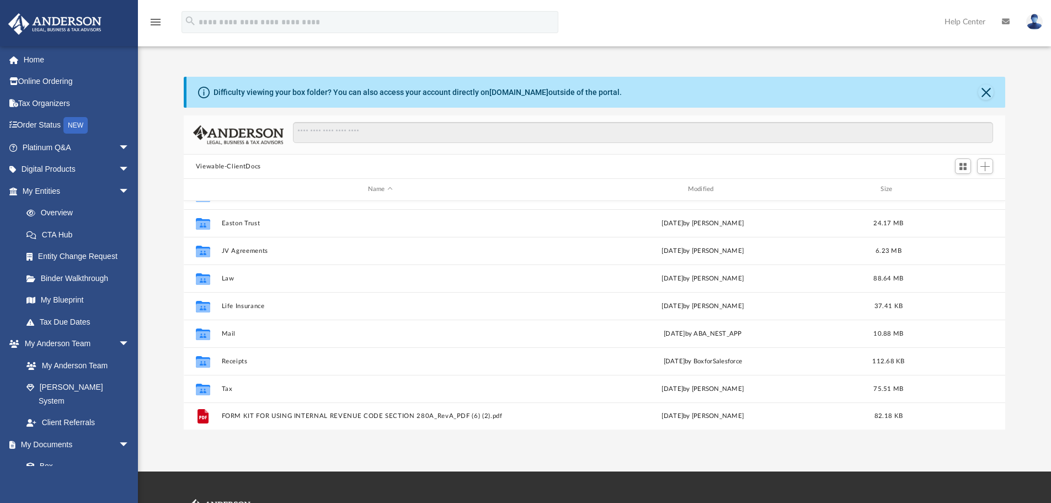
scroll to position [47, 0]
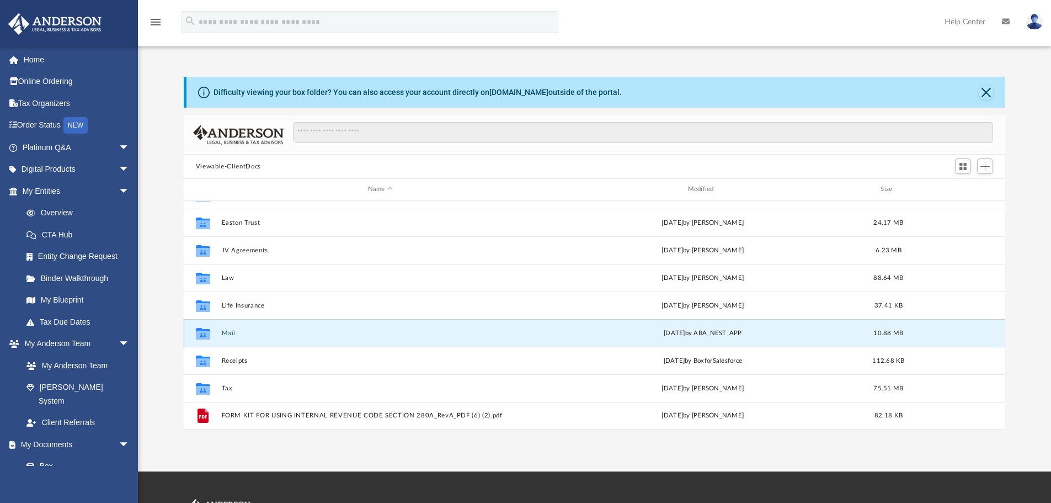
click at [231, 333] on button "Mail" at bounding box center [380, 332] width 318 height 7
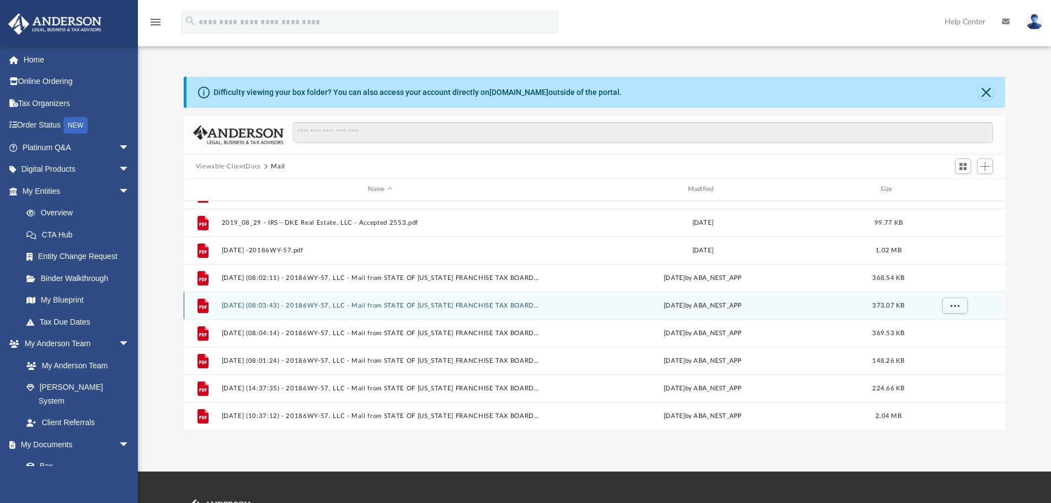
scroll to position [103, 0]
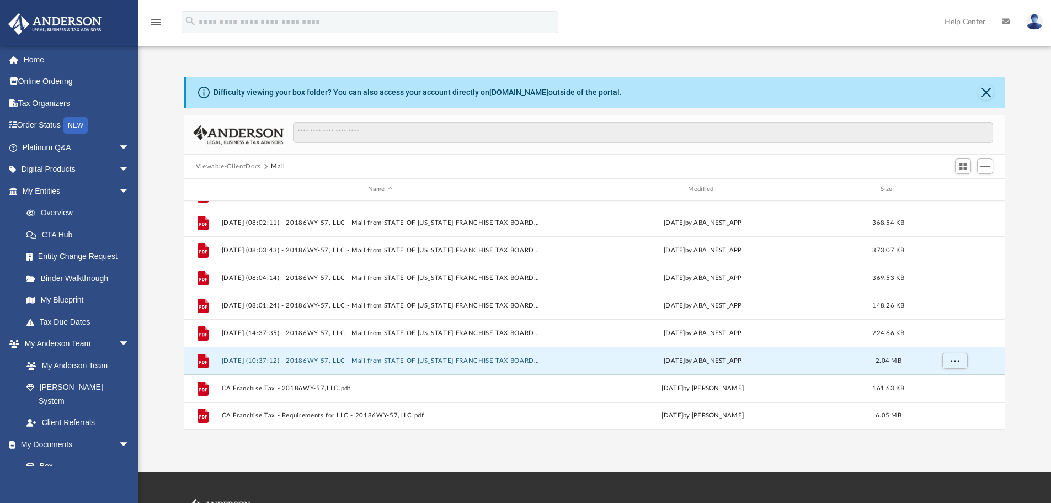
click at [402, 361] on button "2025.08.12 (10:37:12) - 20186WY-57, LLC - Mail from STATE OF CALIFORNIA FRANCHI…" at bounding box center [380, 360] width 318 height 7
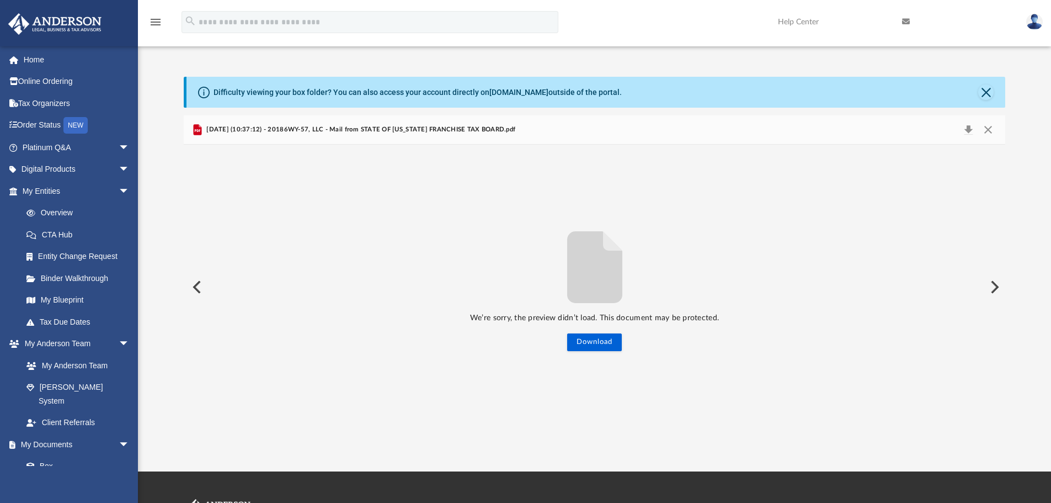
click at [239, 125] on span "2025.08.12 (10:37:12) - 20186WY-57, LLC - Mail from STATE OF CALIFORNIA FRANCHI…" at bounding box center [359, 130] width 311 height 10
click at [968, 131] on button "Download" at bounding box center [968, 129] width 20 height 15
click at [966, 134] on button "Download" at bounding box center [968, 129] width 20 height 15
click at [987, 124] on button "Close" at bounding box center [988, 129] width 20 height 15
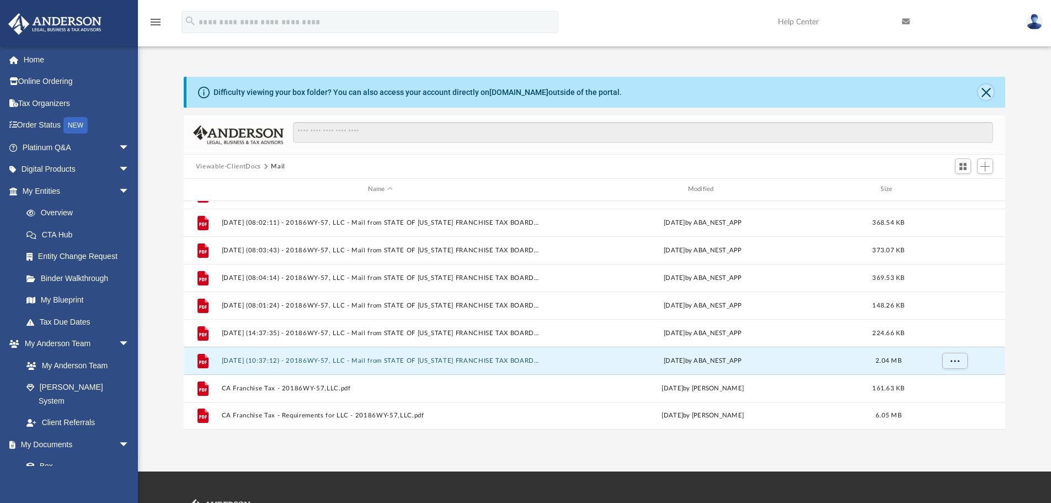
click at [983, 90] on button "Close" at bounding box center [985, 91] width 15 height 15
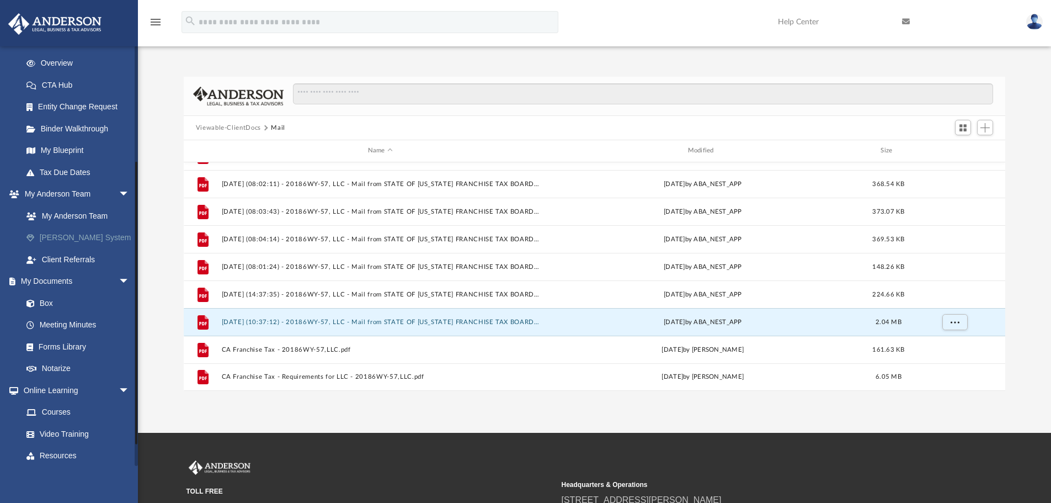
scroll to position [166, 0]
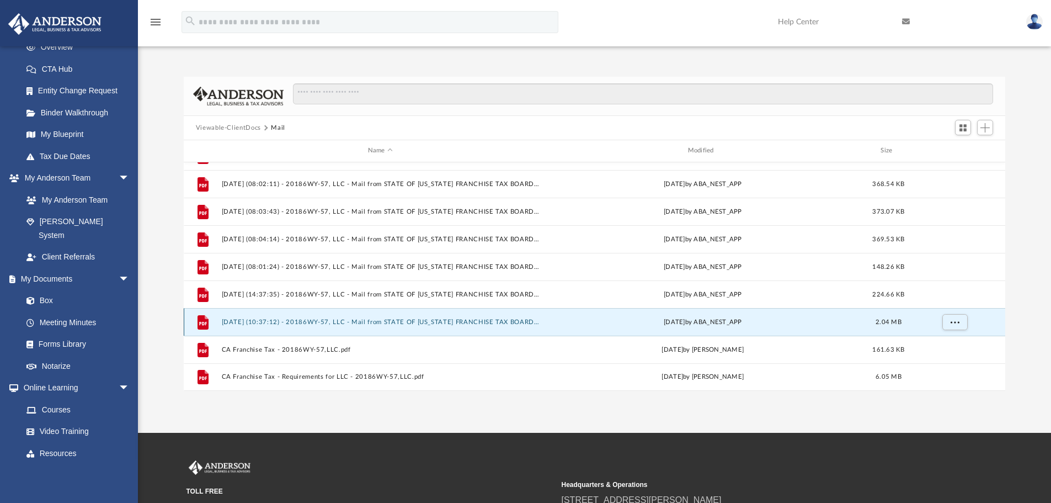
click at [531, 322] on button "2025.08.12 (10:37:12) - 20186WY-57, LLC - Mail from STATE OF CALIFORNIA FRANCHI…" at bounding box center [380, 321] width 318 height 7
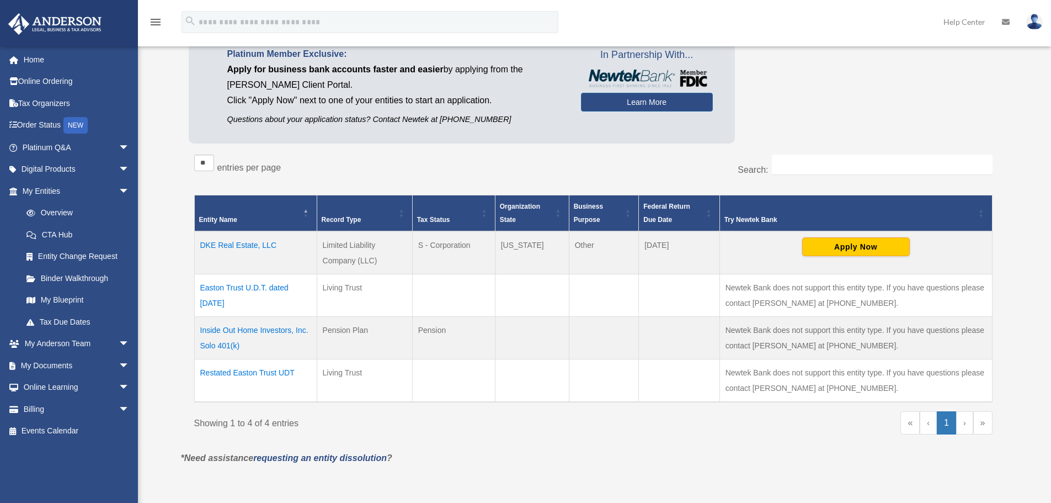
scroll to position [110, 0]
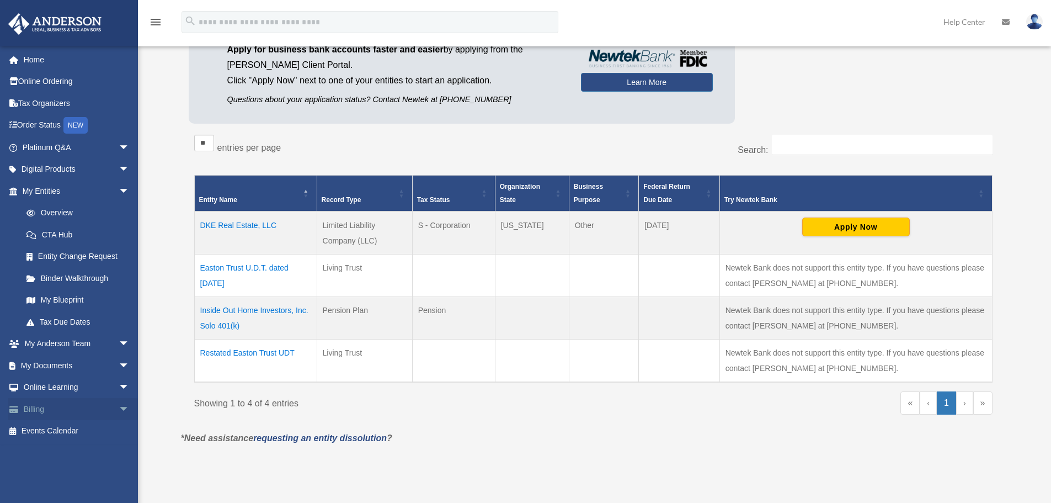
click at [52, 410] on link "Billing arrow_drop_down" at bounding box center [77, 409] width 139 height 22
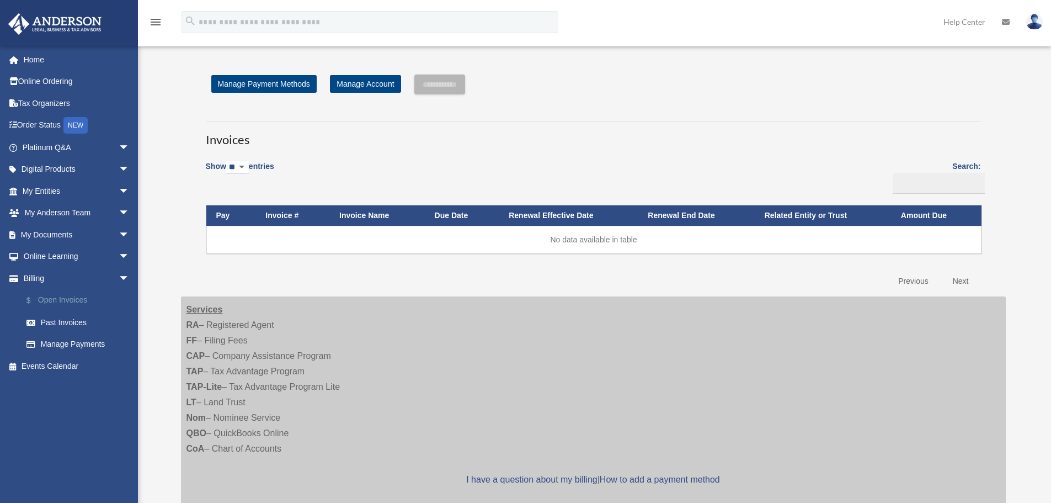
click at [64, 300] on link "$ Open Invoices" at bounding box center [80, 300] width 131 height 23
click at [59, 321] on link "Past Invoices" at bounding box center [80, 322] width 131 height 22
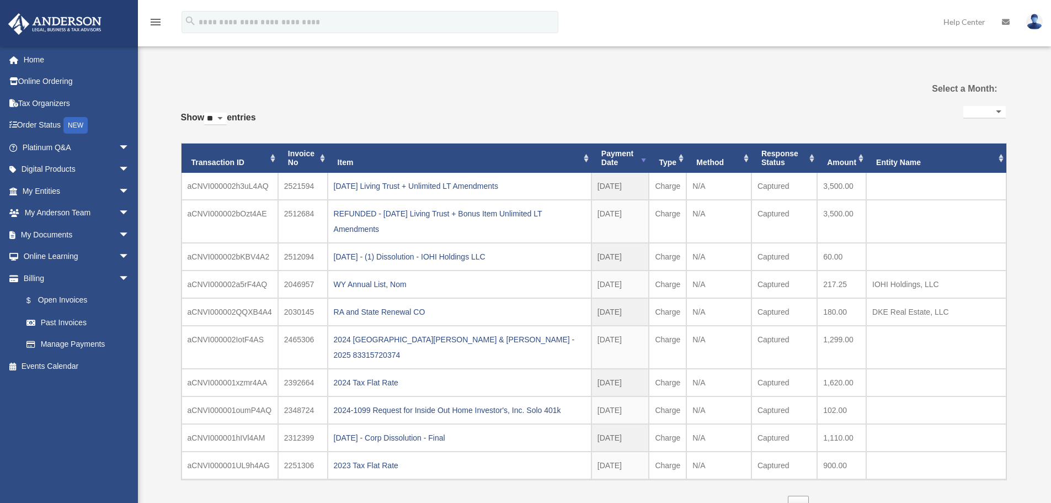
select select
